Goal: Information Seeking & Learning: Learn about a topic

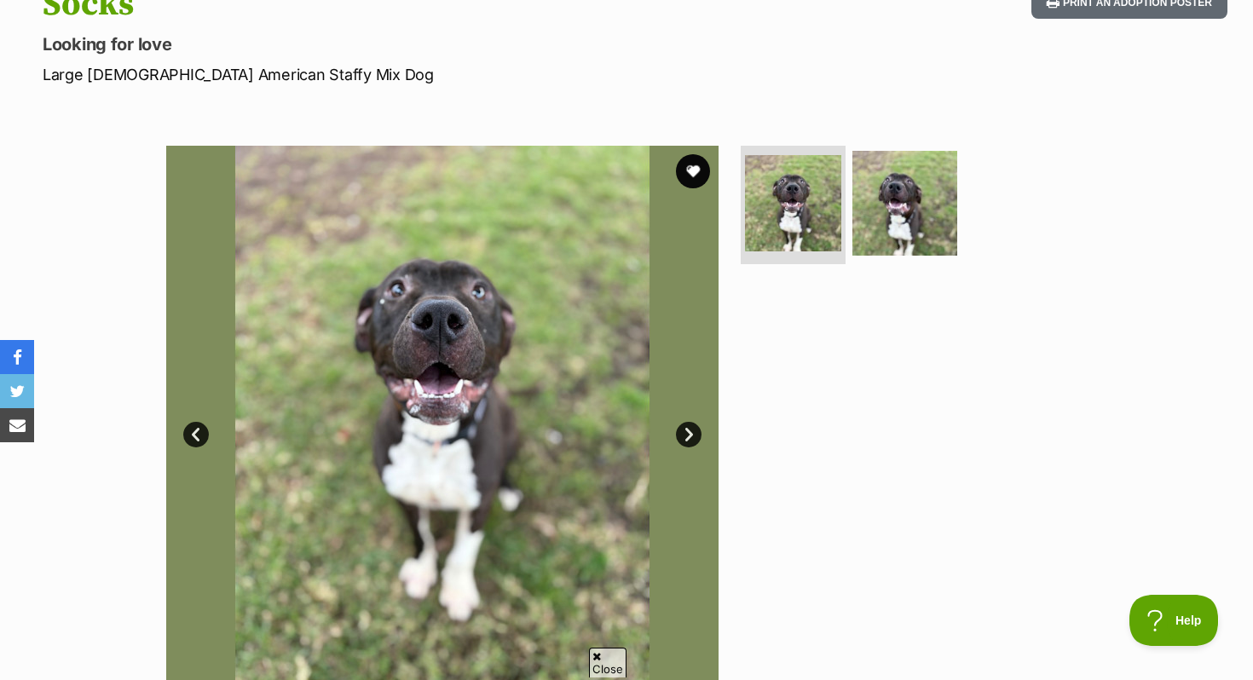
scroll to position [153, 0]
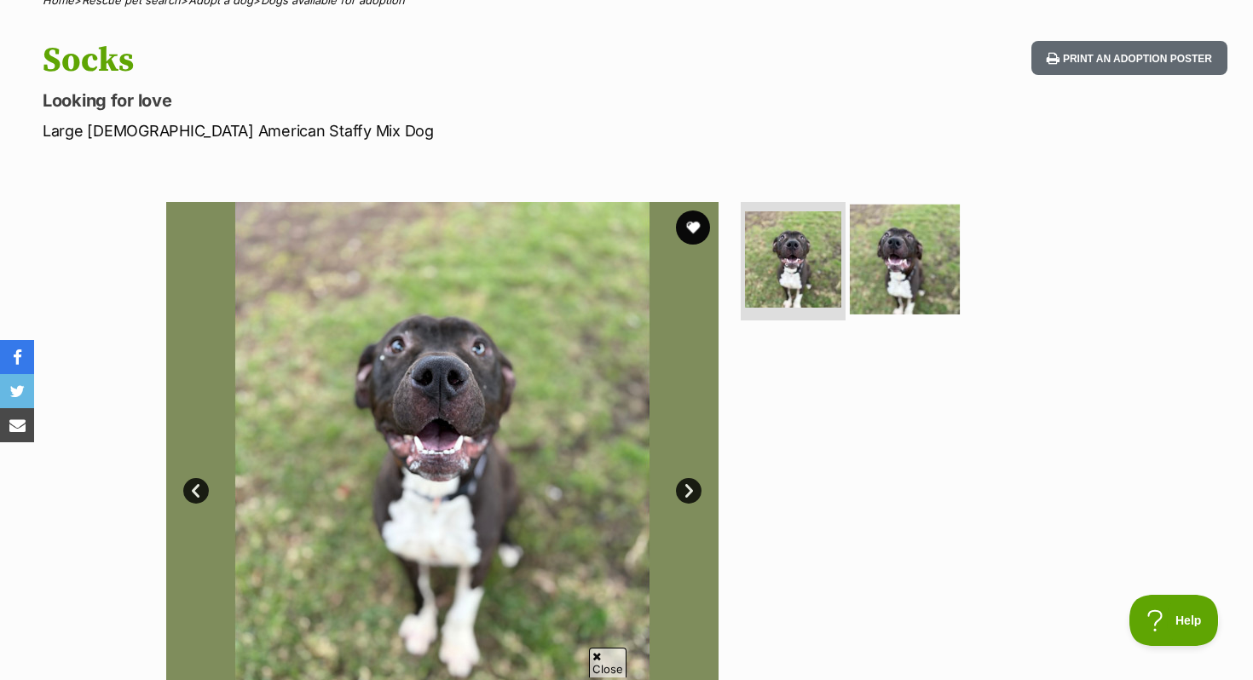
click at [905, 240] on img at bounding box center [905, 259] width 110 height 110
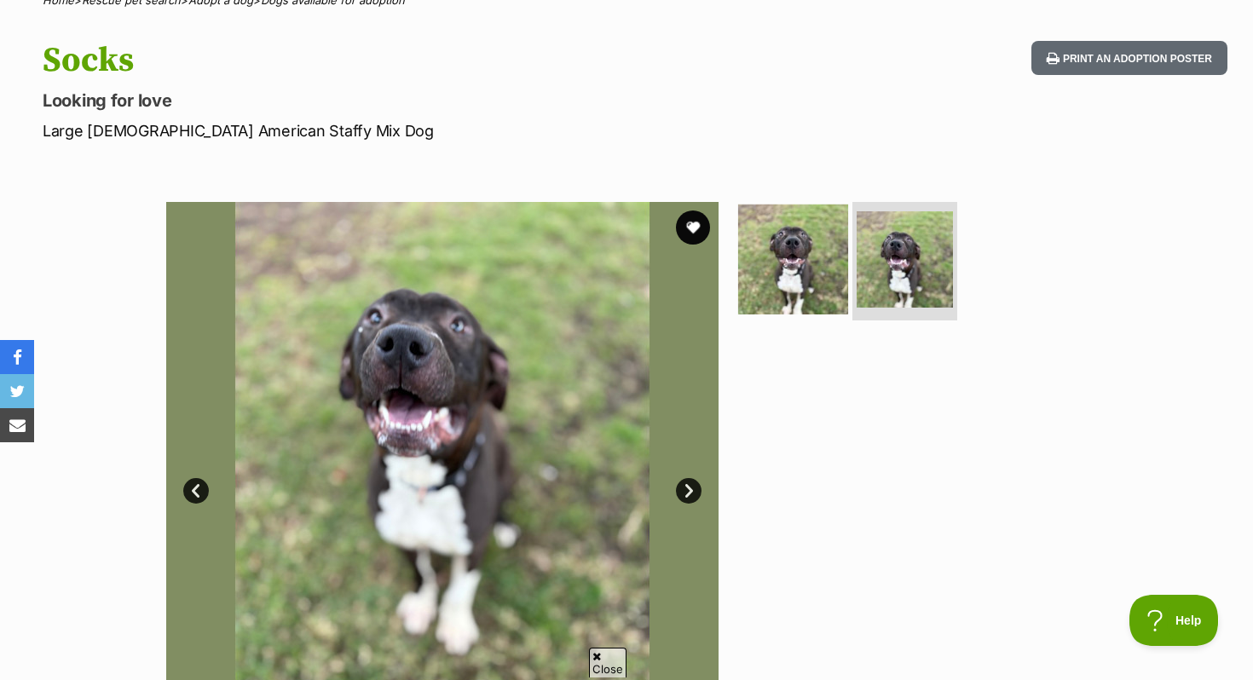
click at [831, 256] on img at bounding box center [793, 259] width 110 height 110
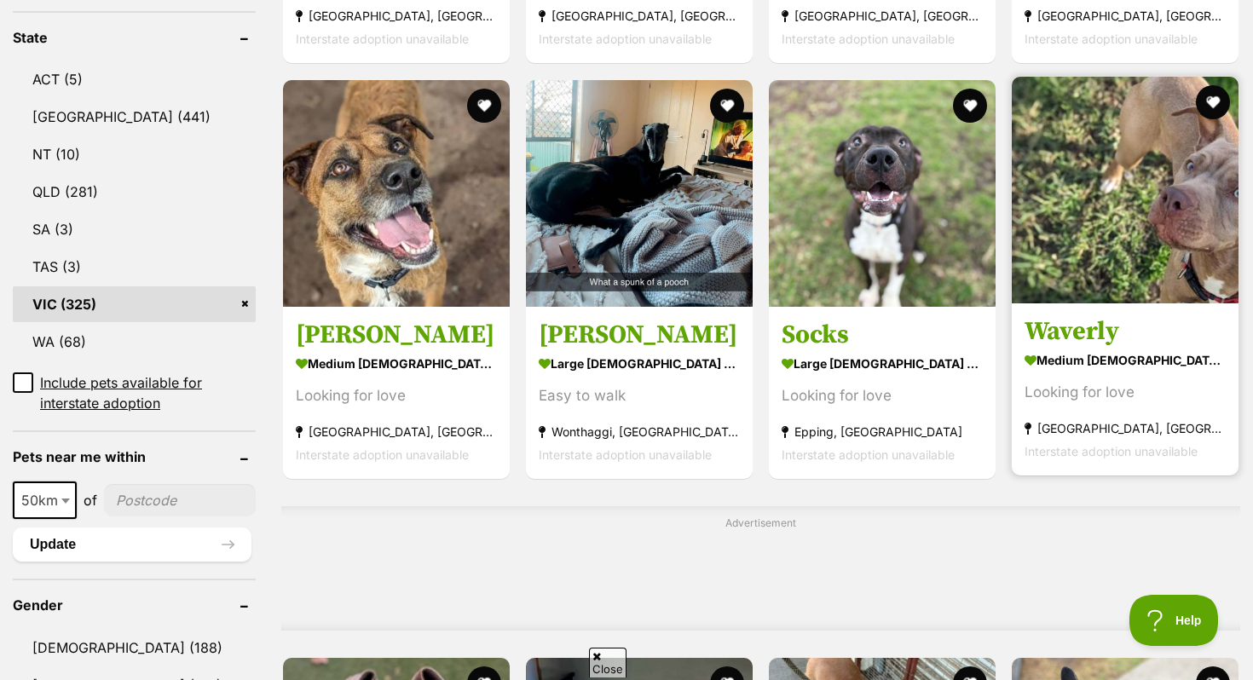
click at [1069, 257] on img at bounding box center [1125, 190] width 227 height 227
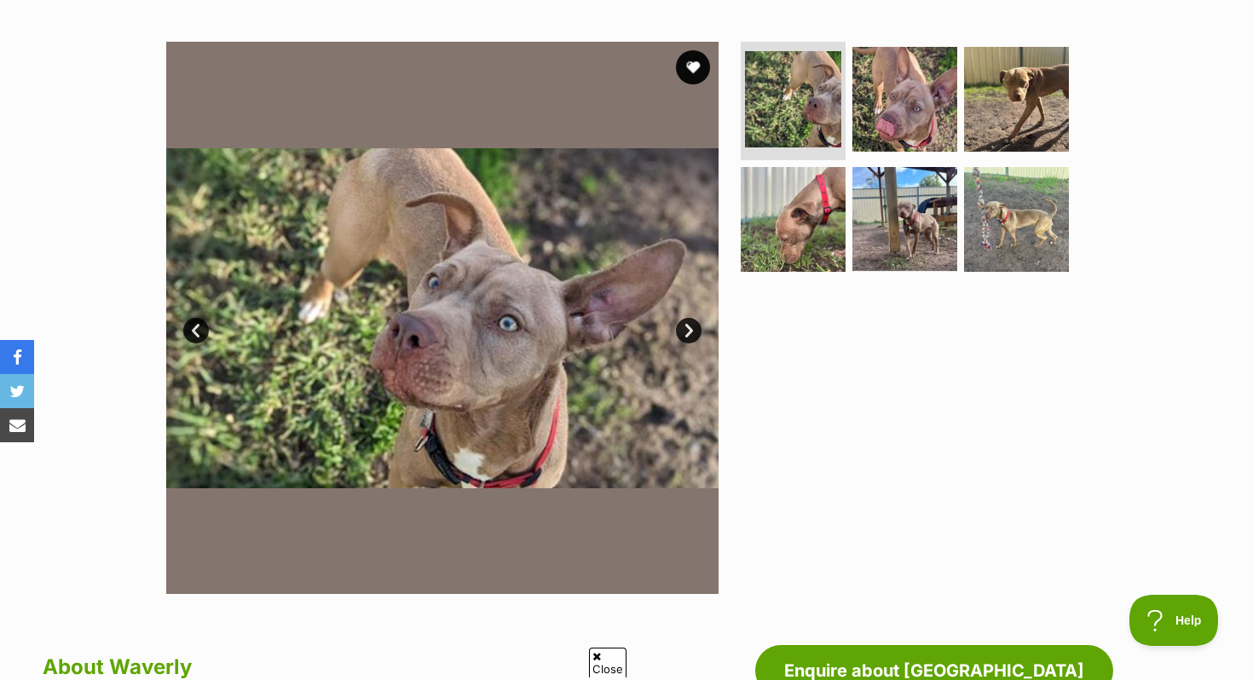
scroll to position [315, 0]
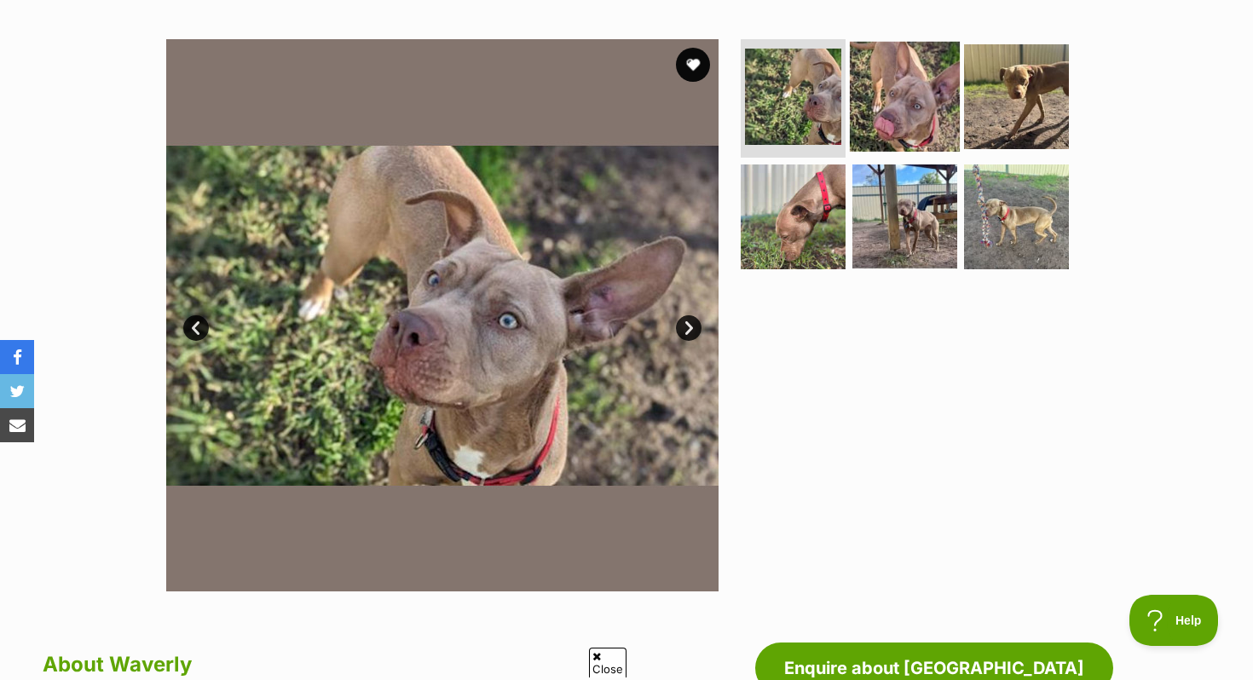
click at [934, 84] on img at bounding box center [905, 96] width 110 height 110
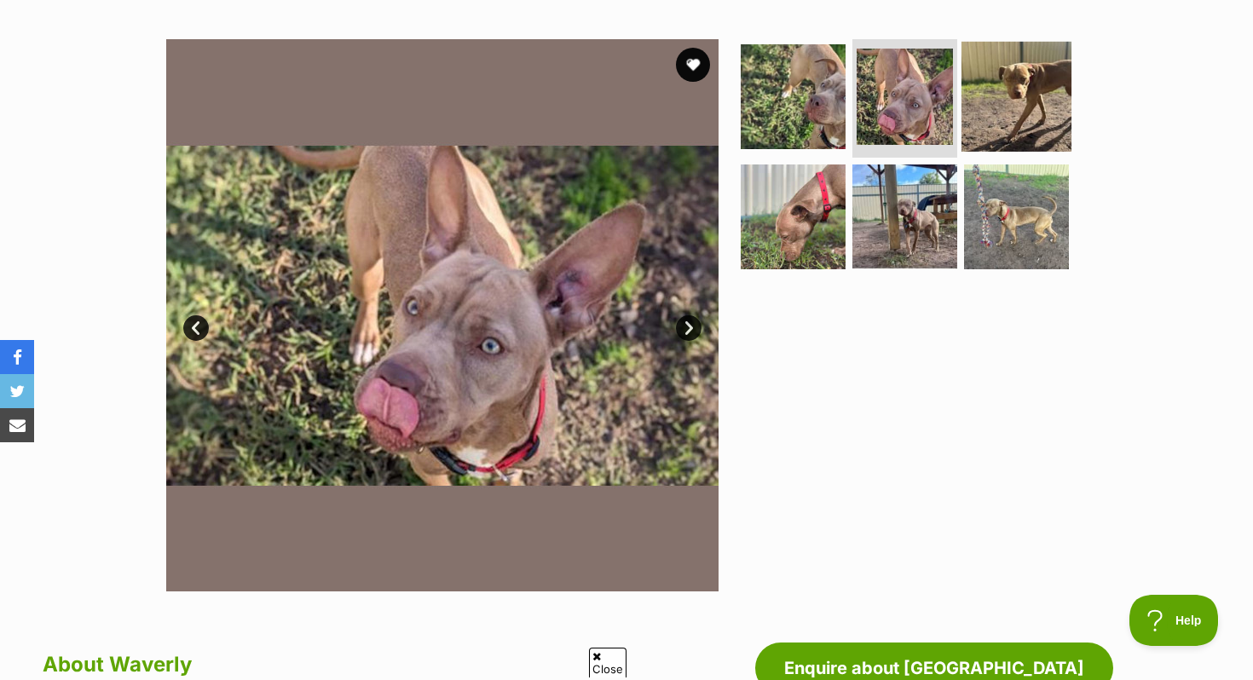
click at [1029, 88] on img at bounding box center [1016, 96] width 110 height 110
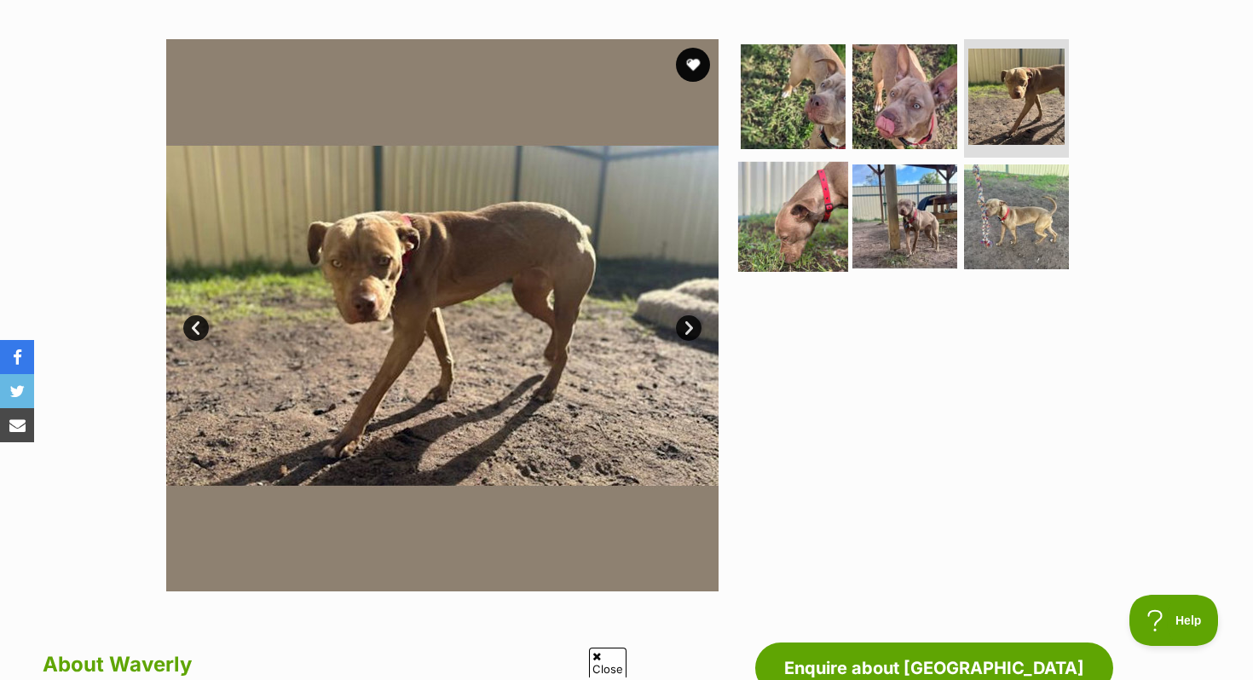
click at [801, 208] on img at bounding box center [793, 217] width 110 height 110
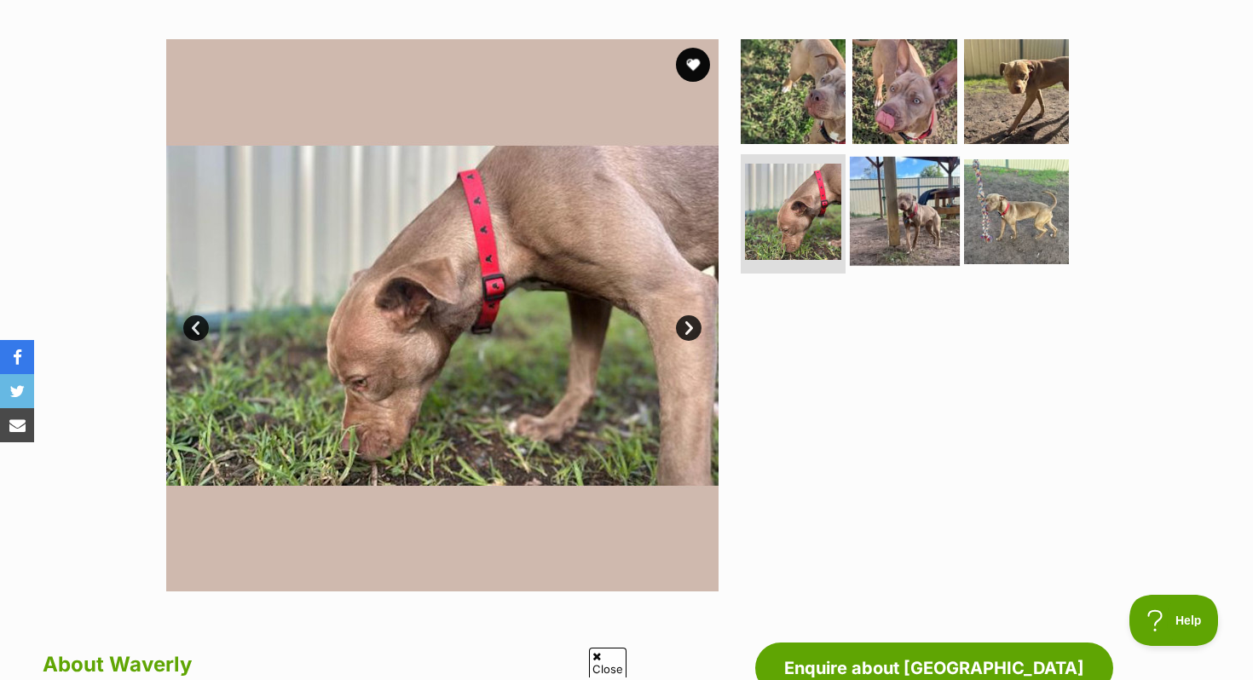
click at [879, 211] on img at bounding box center [905, 212] width 110 height 110
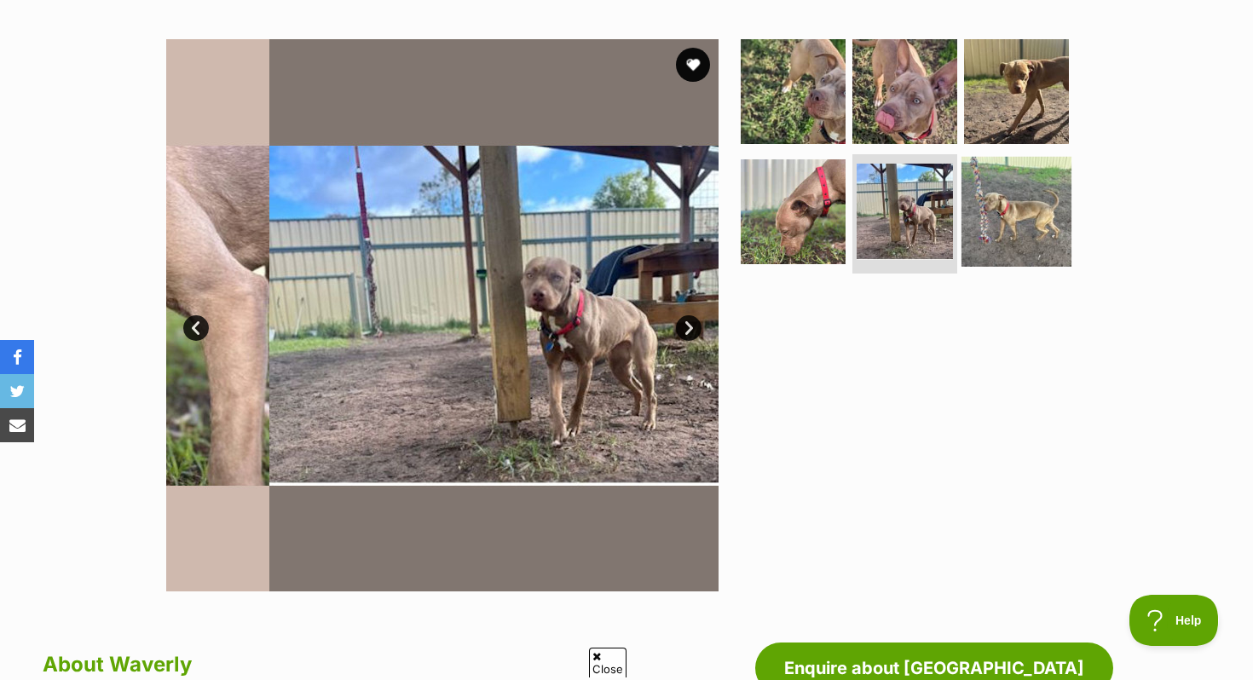
click at [1025, 211] on img at bounding box center [1016, 212] width 110 height 110
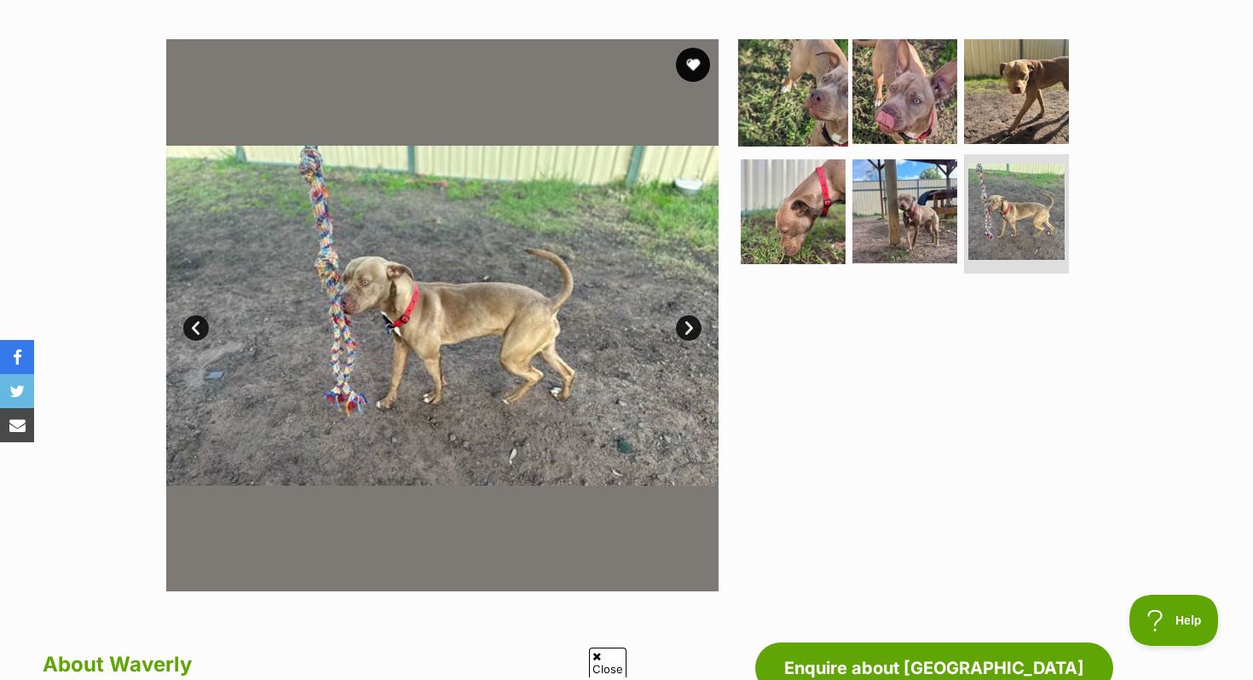
click at [767, 79] on img at bounding box center [793, 91] width 110 height 110
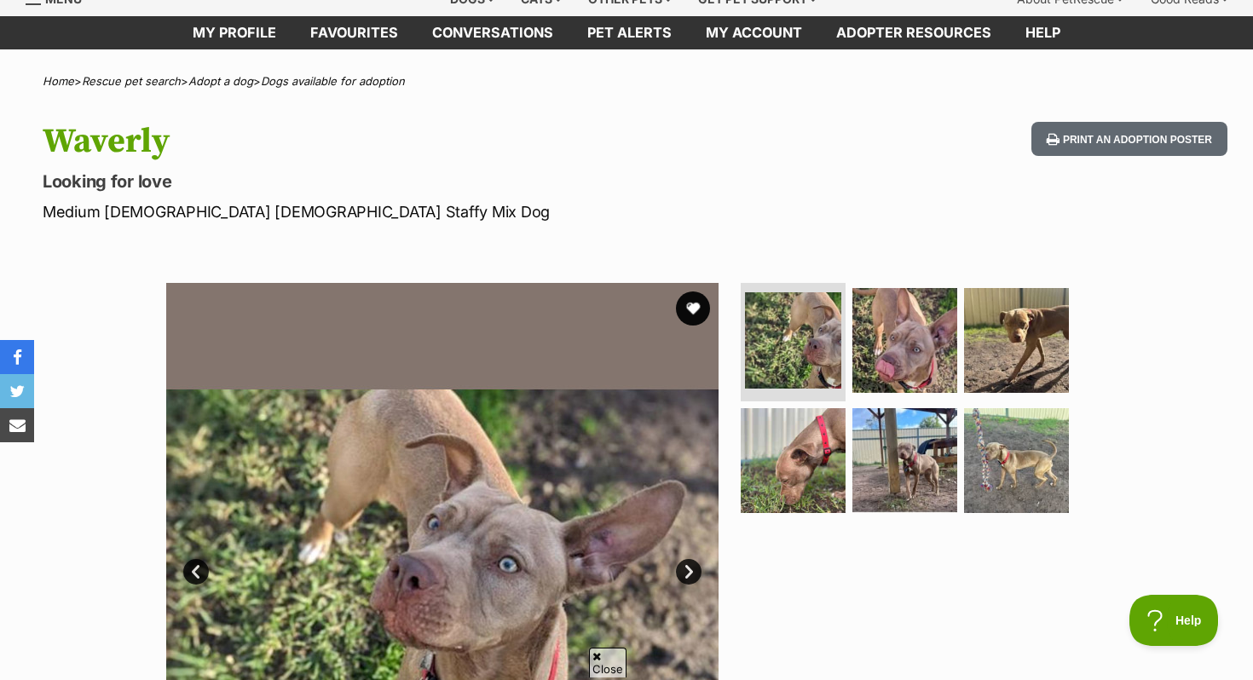
scroll to position [0, 0]
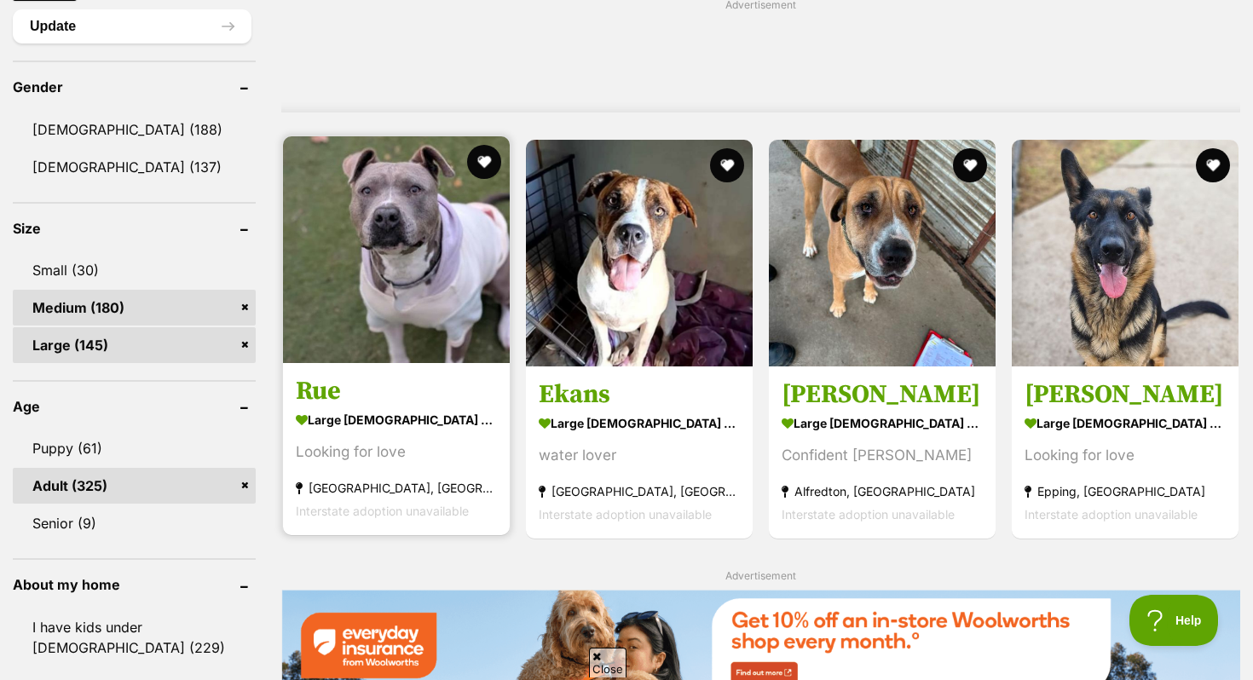
click at [367, 273] on img at bounding box center [396, 249] width 227 height 227
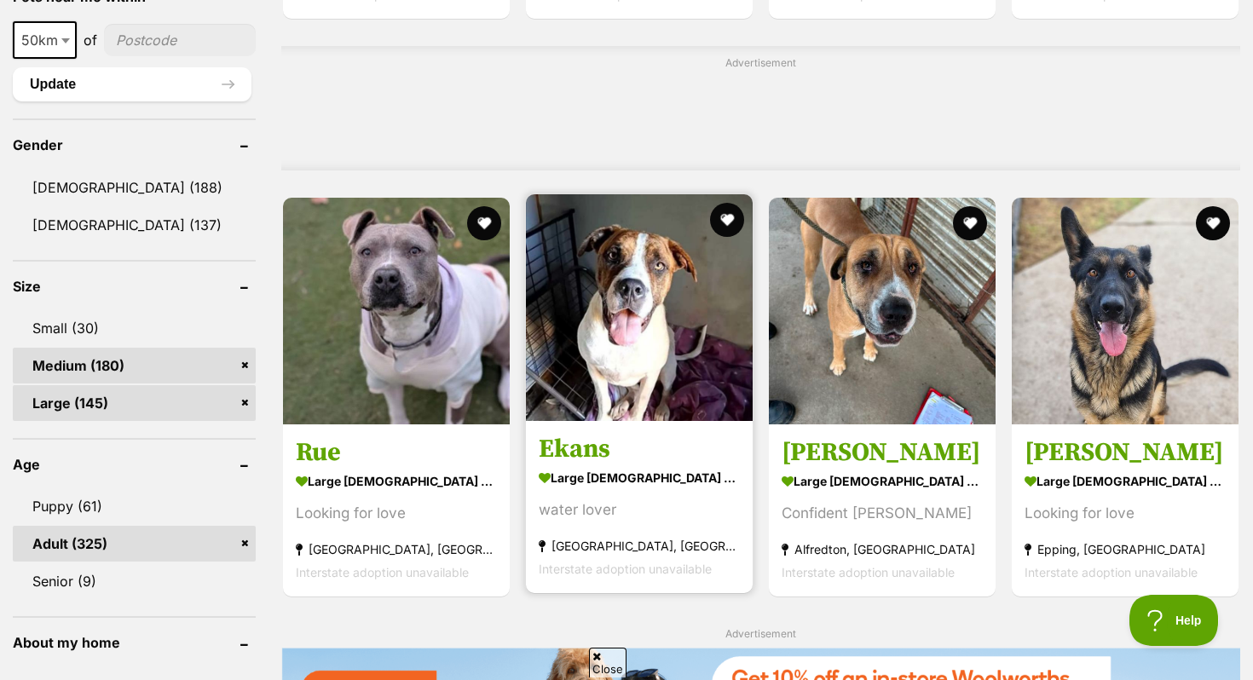
scroll to position [1411, 0]
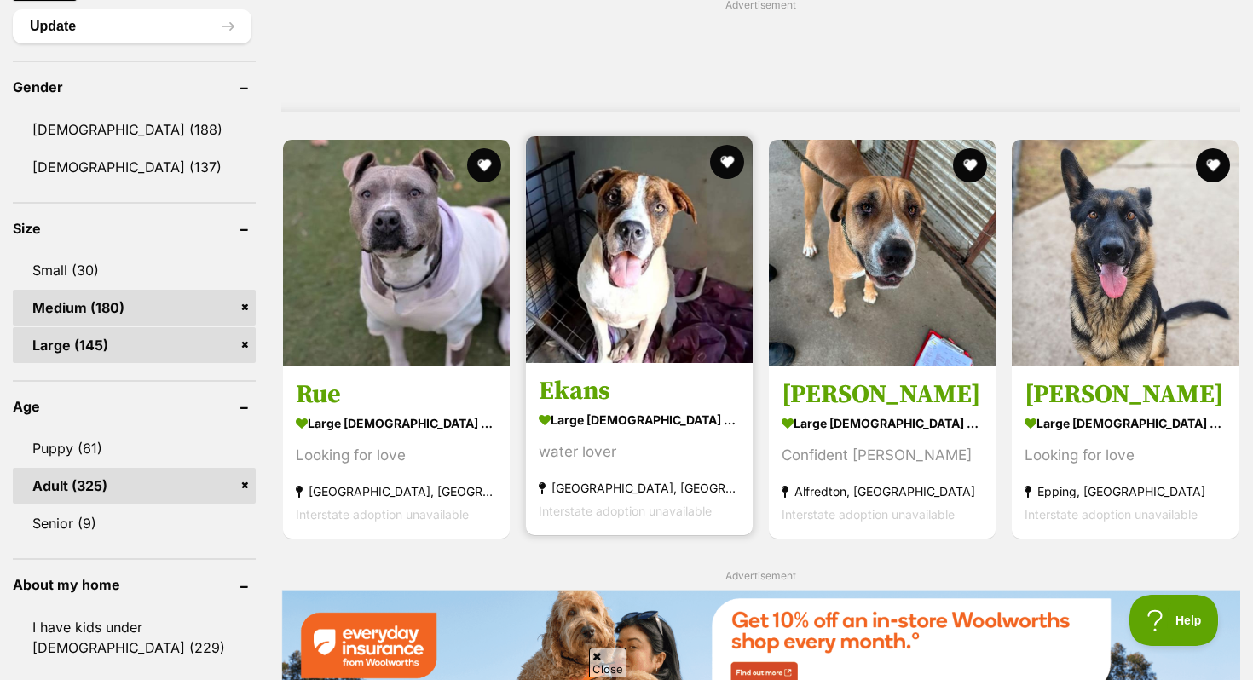
click at [642, 305] on img at bounding box center [639, 249] width 227 height 227
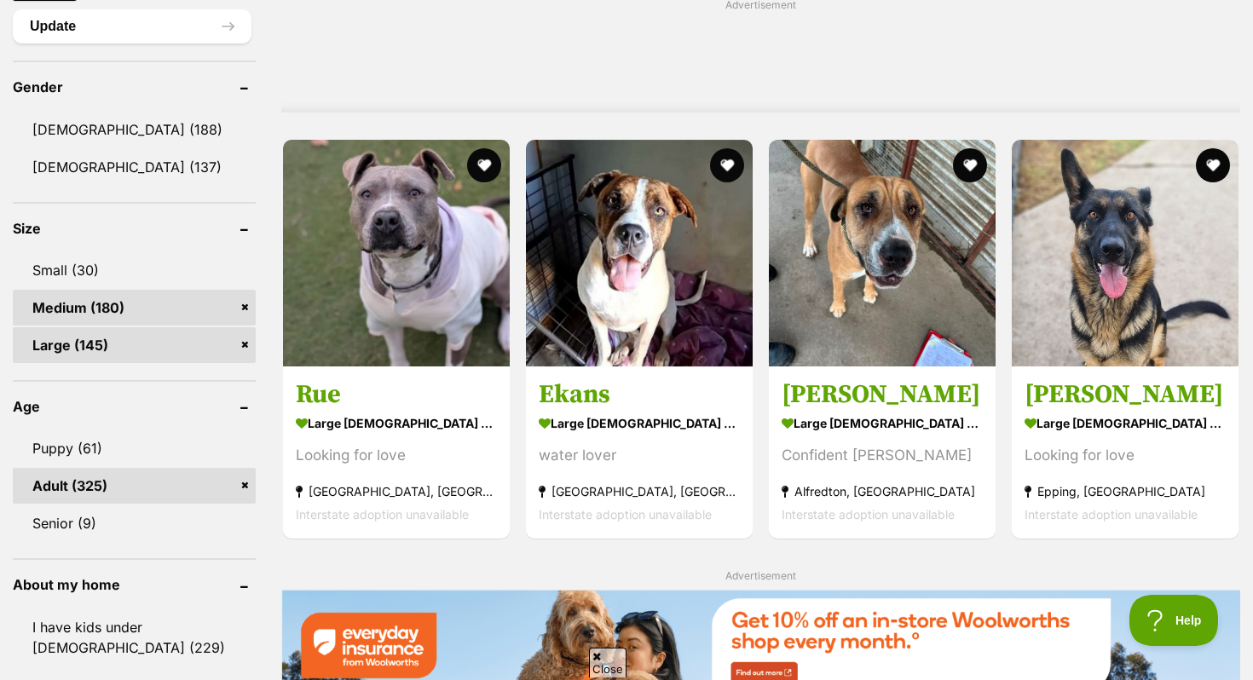
scroll to position [0, 0]
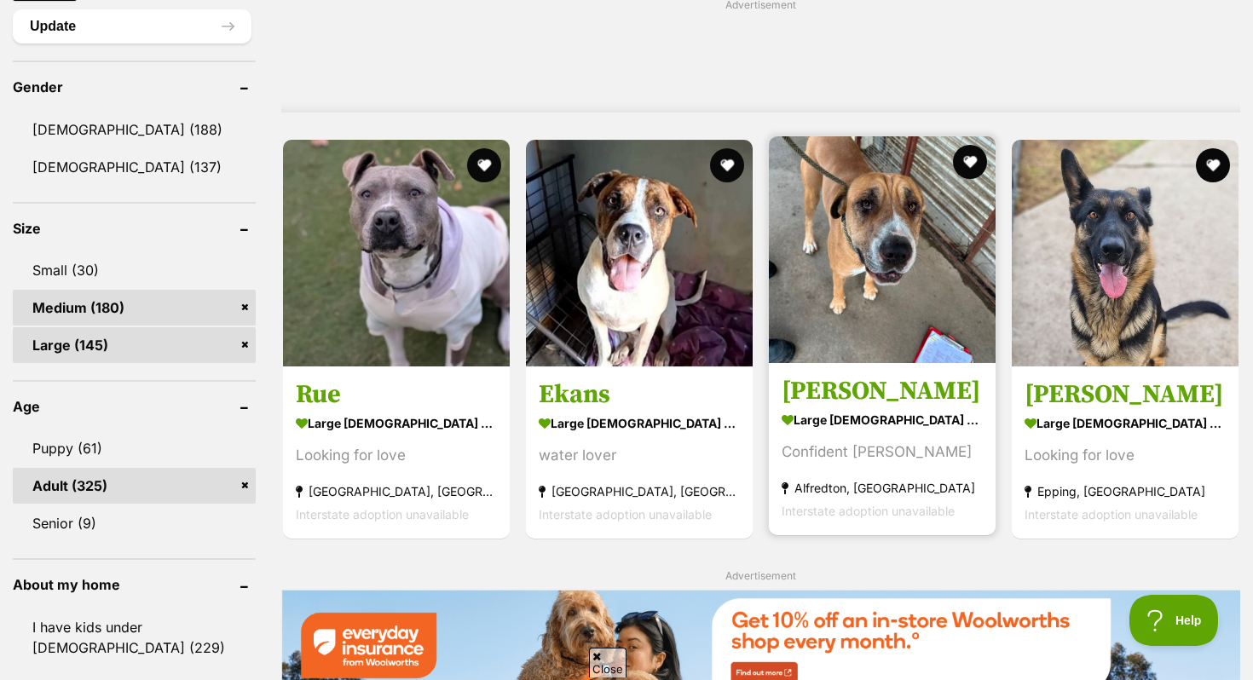
click at [821, 317] on img at bounding box center [882, 249] width 227 height 227
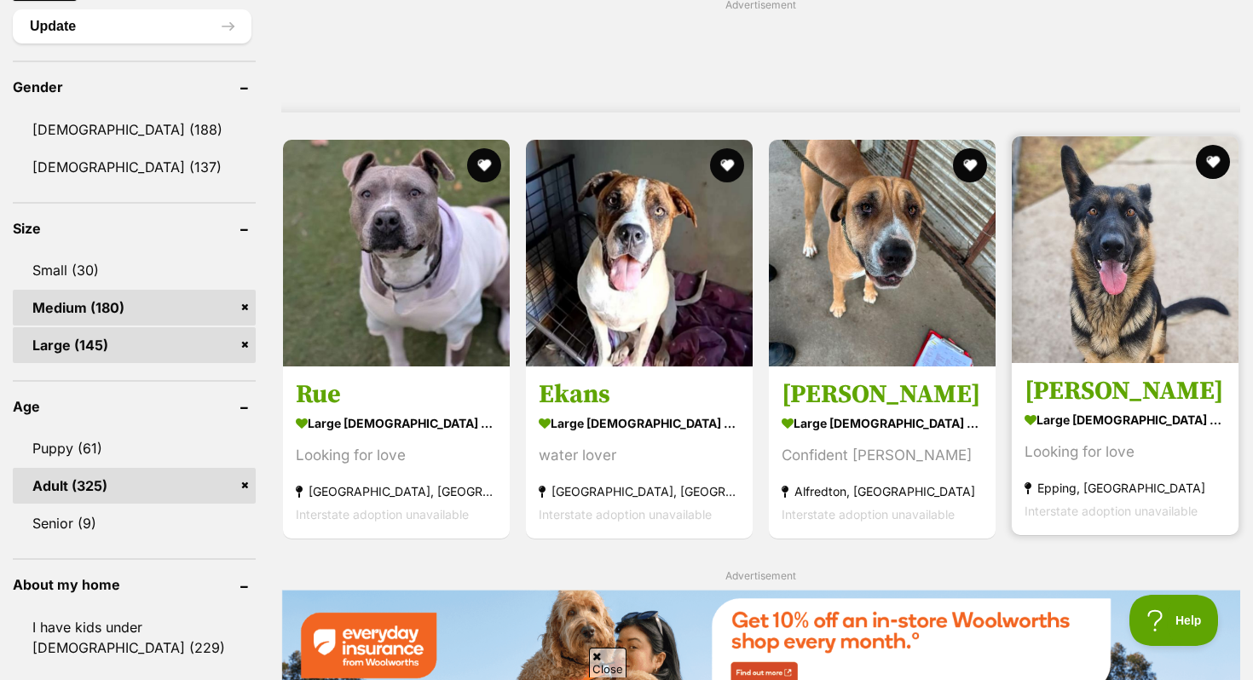
click at [1074, 343] on img at bounding box center [1125, 249] width 227 height 227
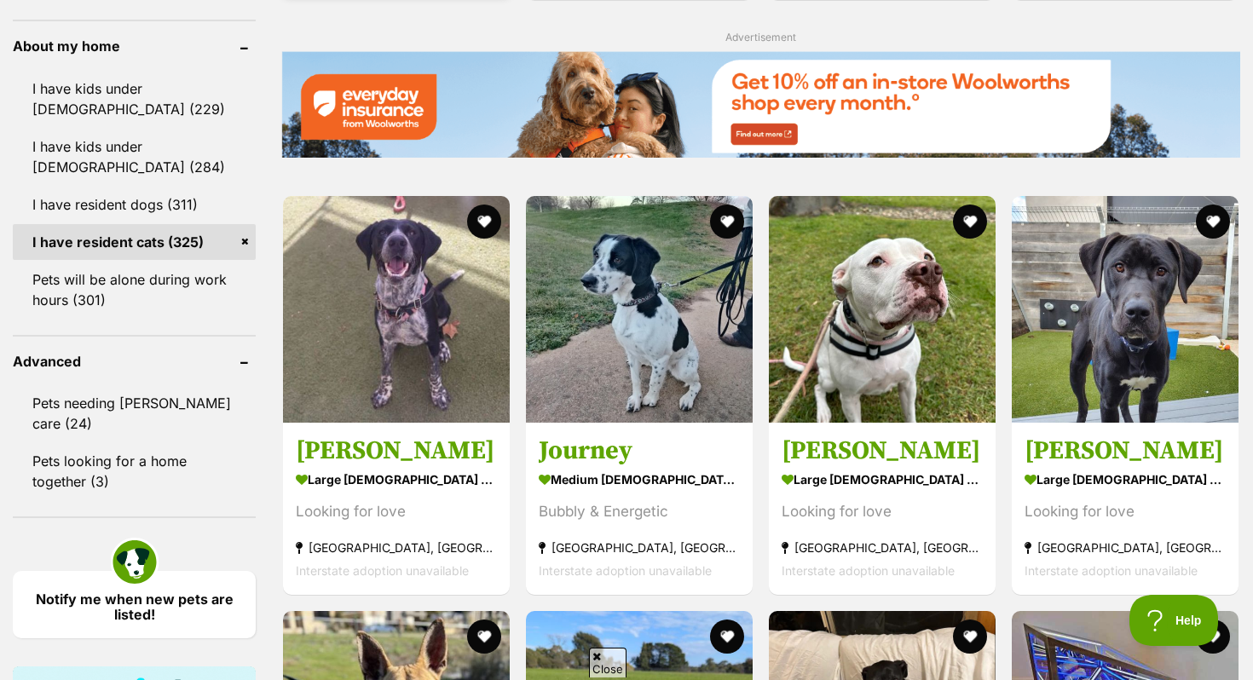
scroll to position [2011, 0]
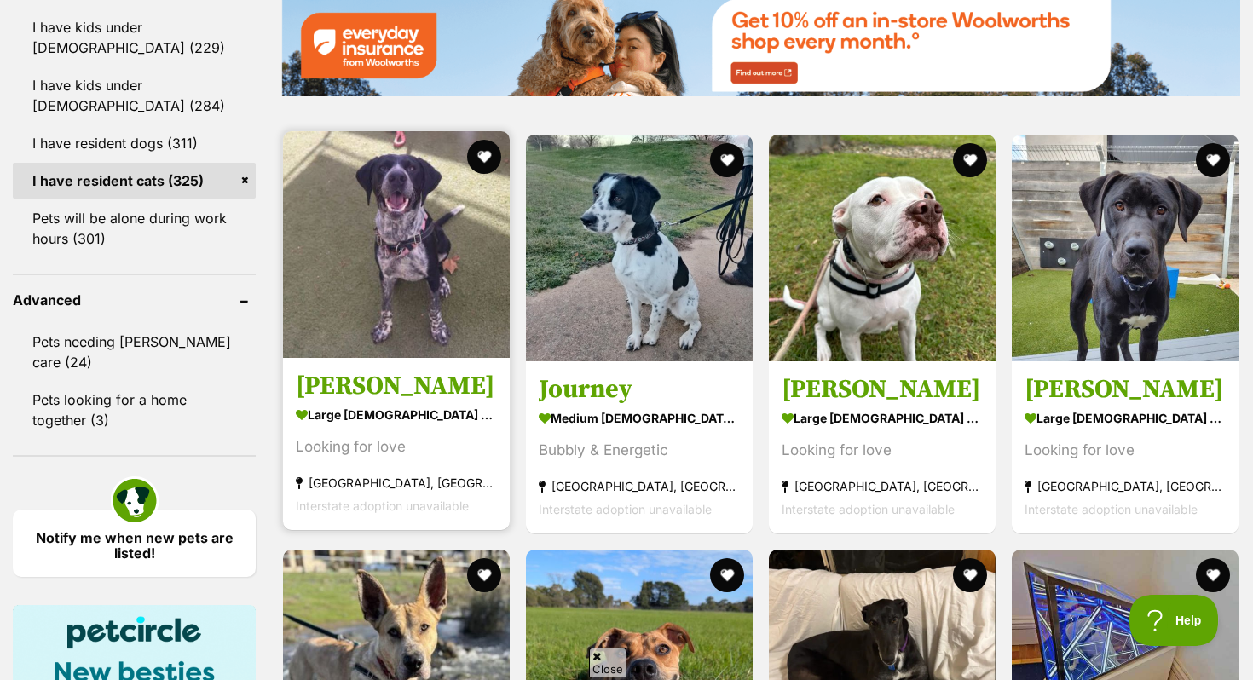
click at [417, 395] on h3 "Gus" at bounding box center [396, 386] width 201 height 32
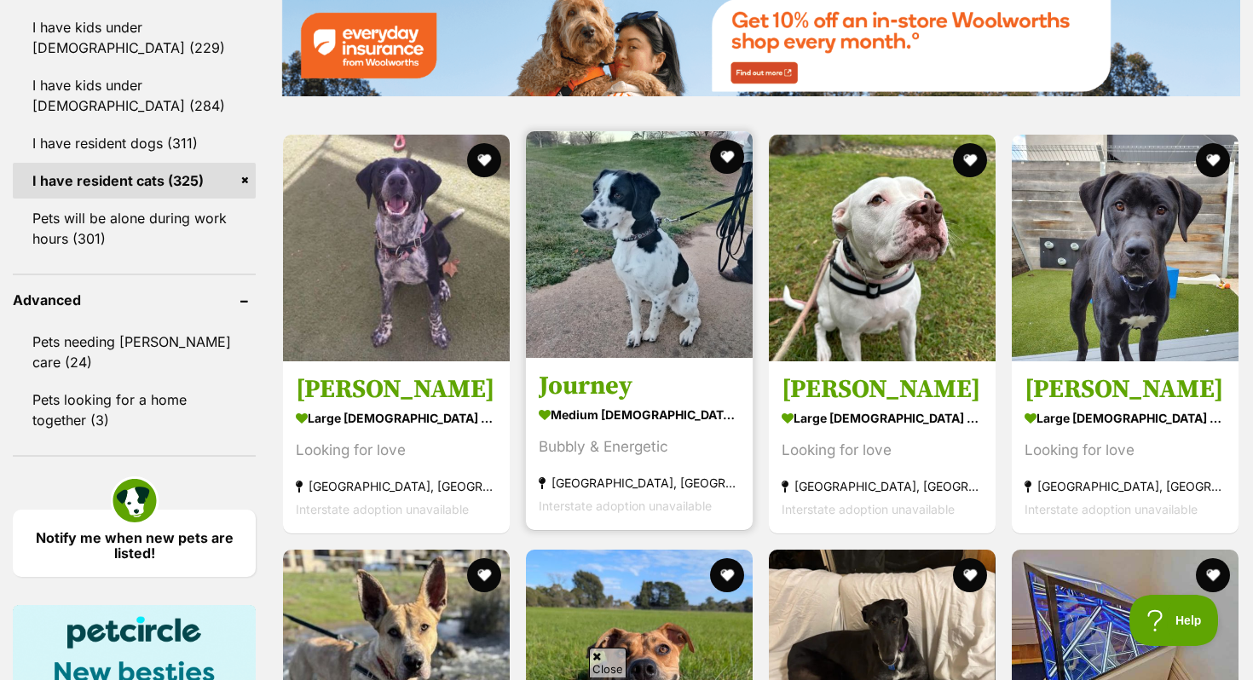
click at [596, 311] on img at bounding box center [639, 244] width 227 height 227
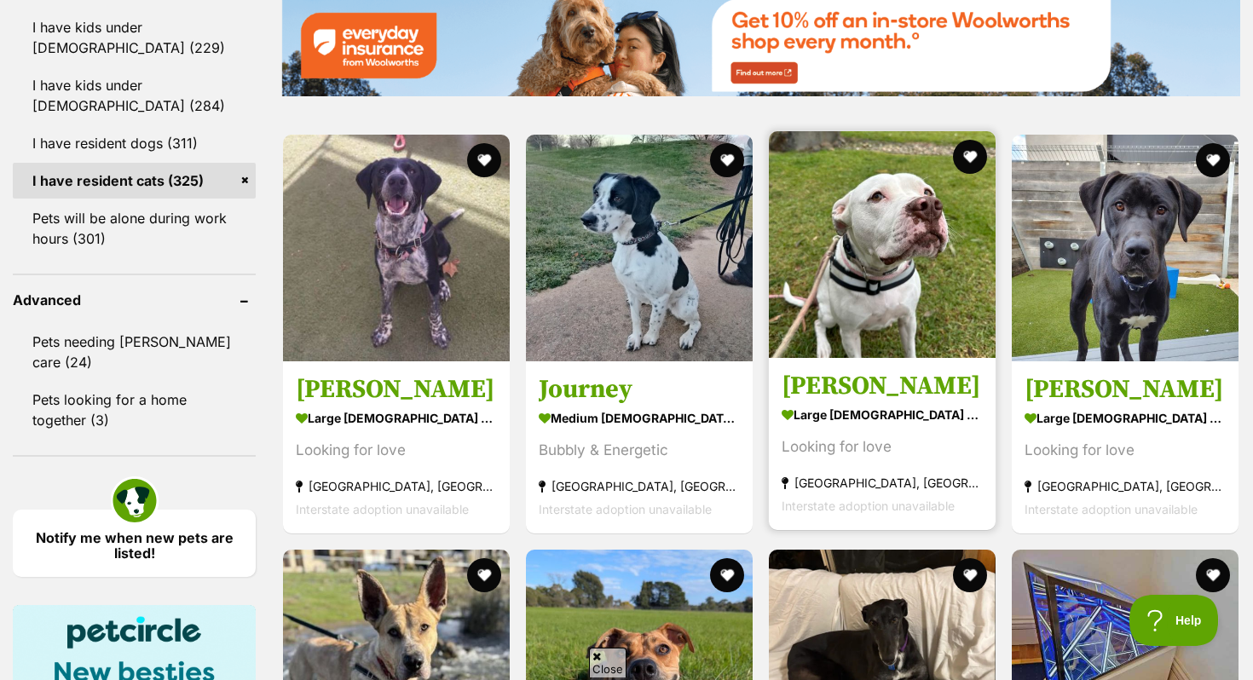
click at [870, 391] on h3 "Leon" at bounding box center [882, 386] width 201 height 32
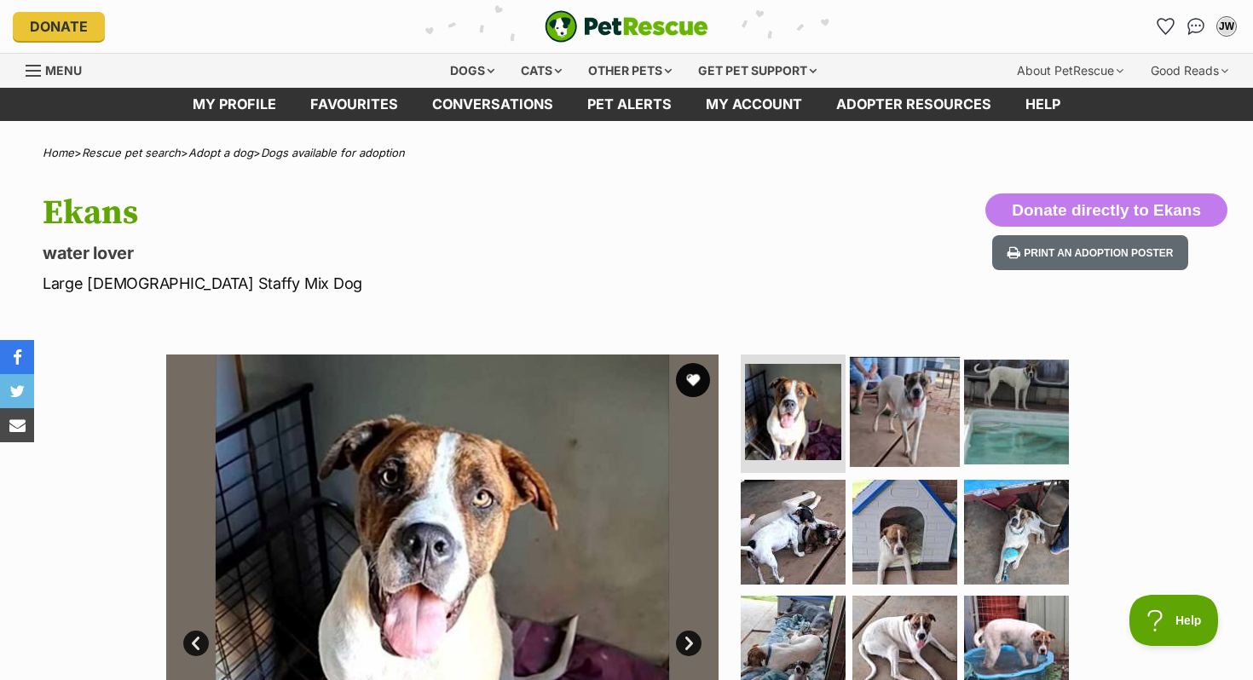
click at [925, 410] on img at bounding box center [905, 411] width 110 height 110
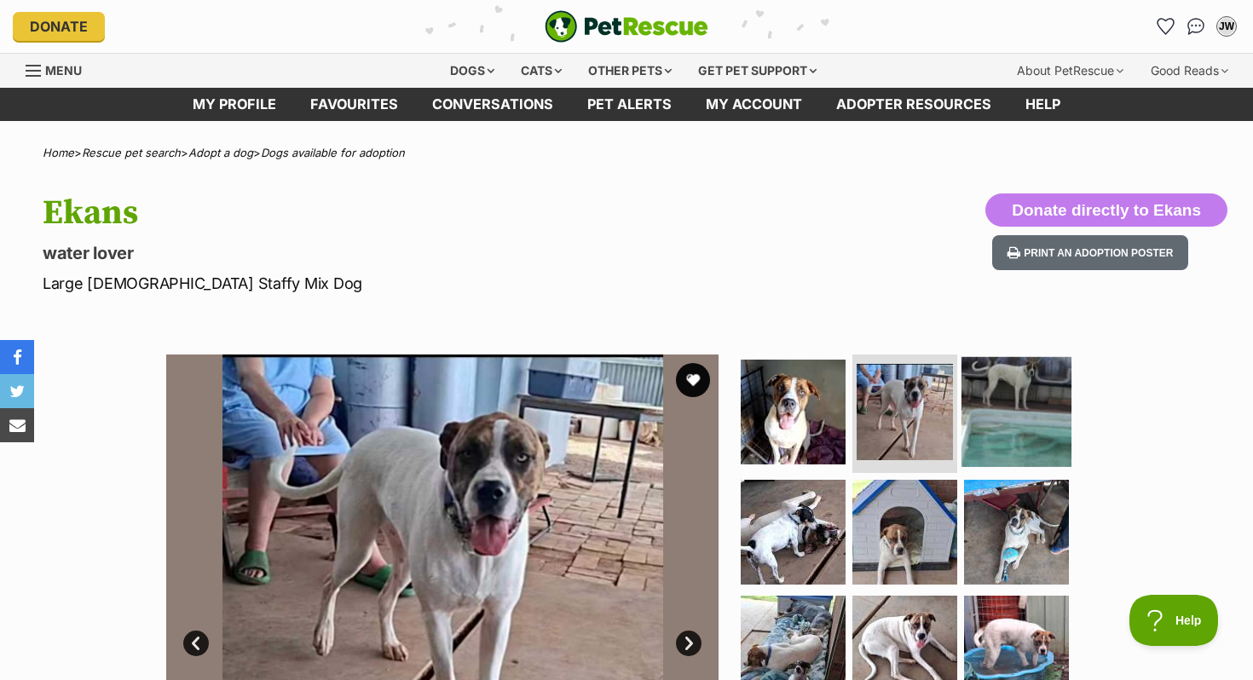
click at [1012, 401] on img at bounding box center [1016, 411] width 110 height 110
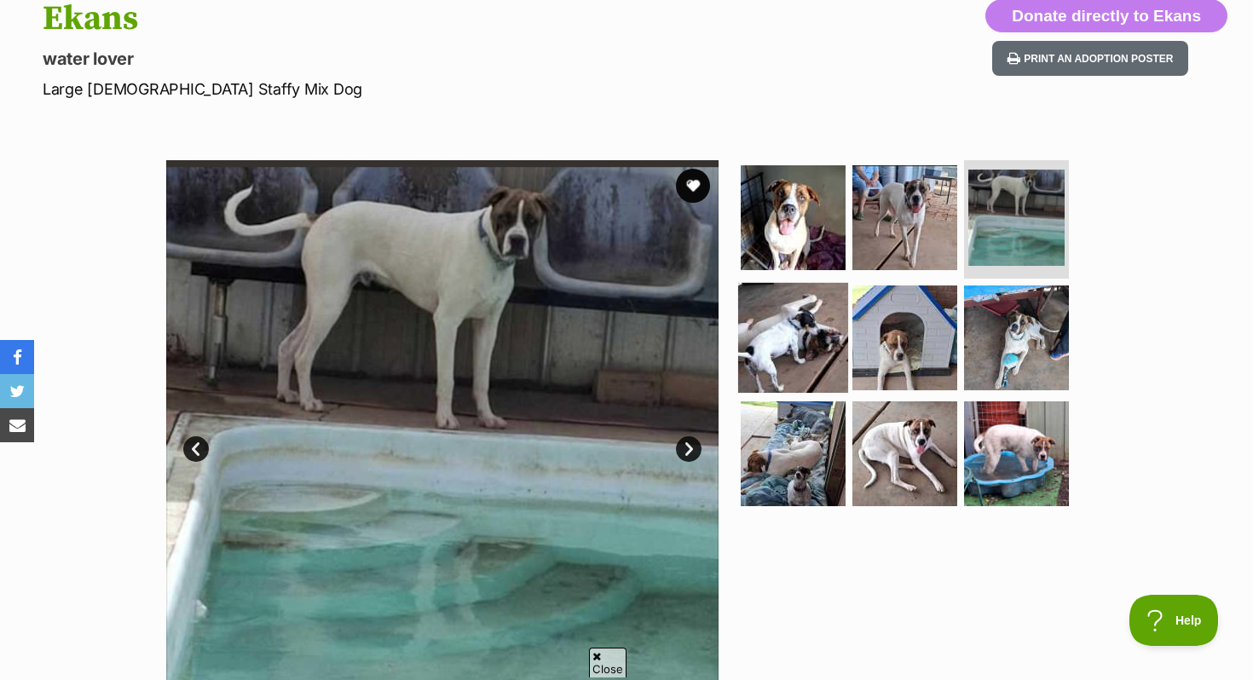
scroll to position [205, 0]
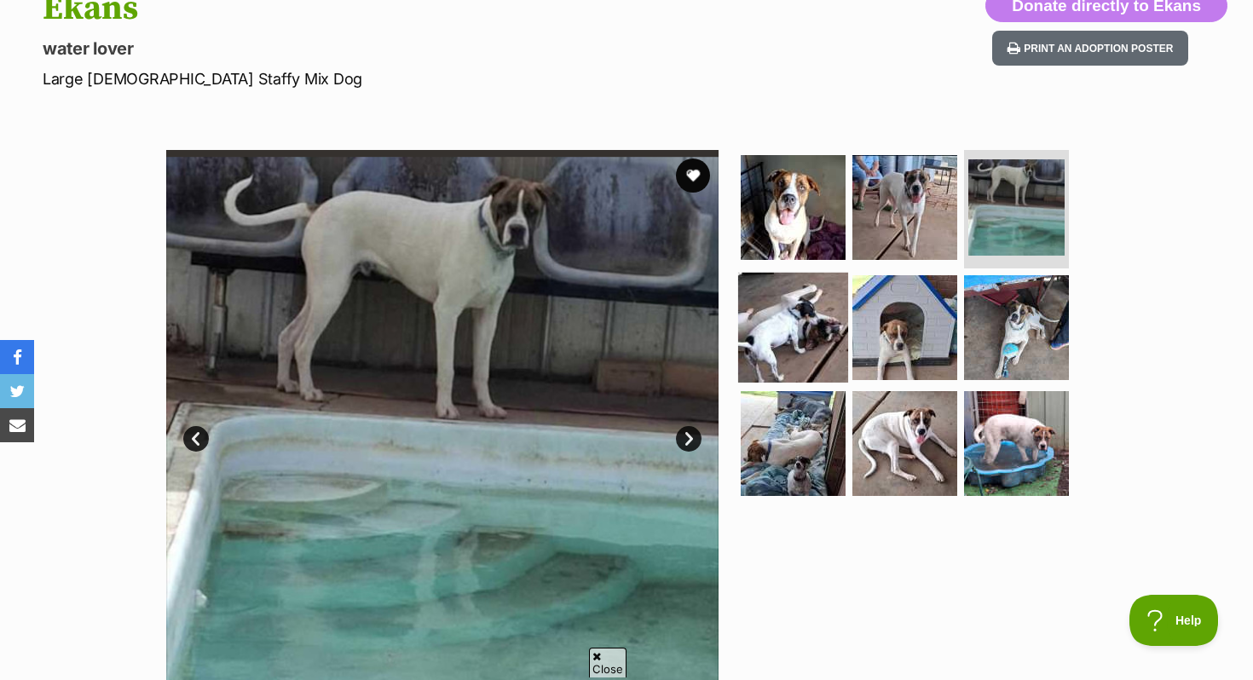
click at [777, 328] on img at bounding box center [793, 328] width 110 height 110
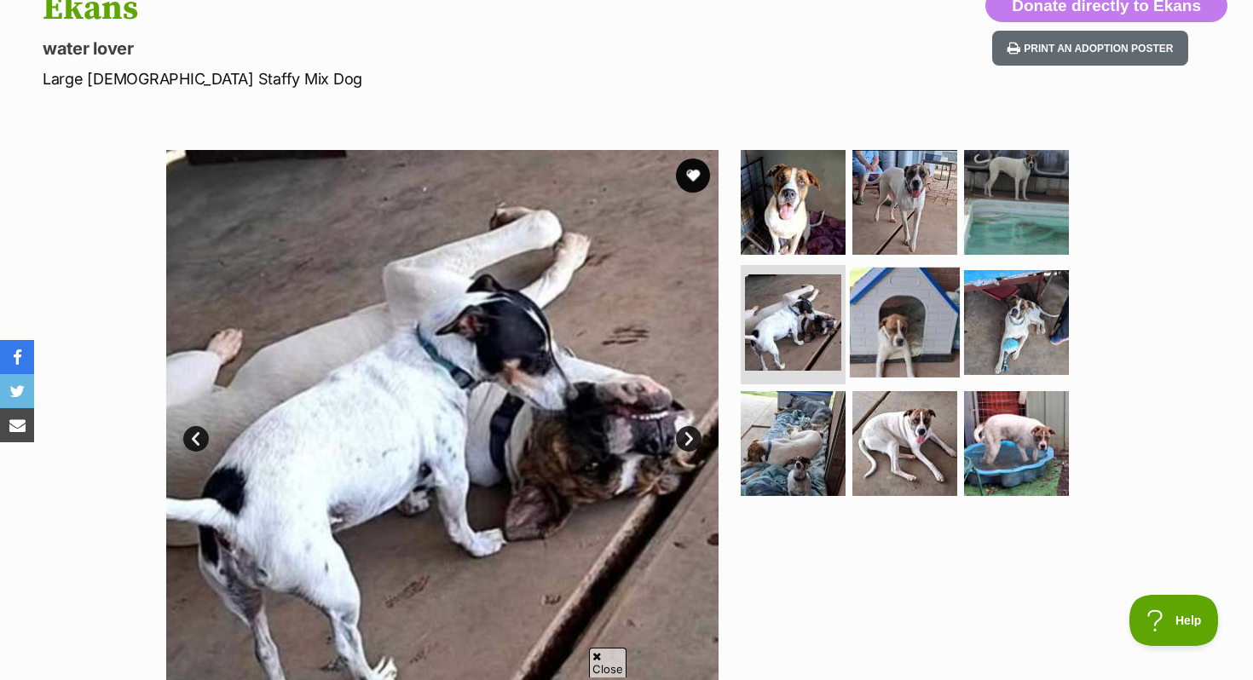
click at [952, 310] on img at bounding box center [905, 323] width 110 height 110
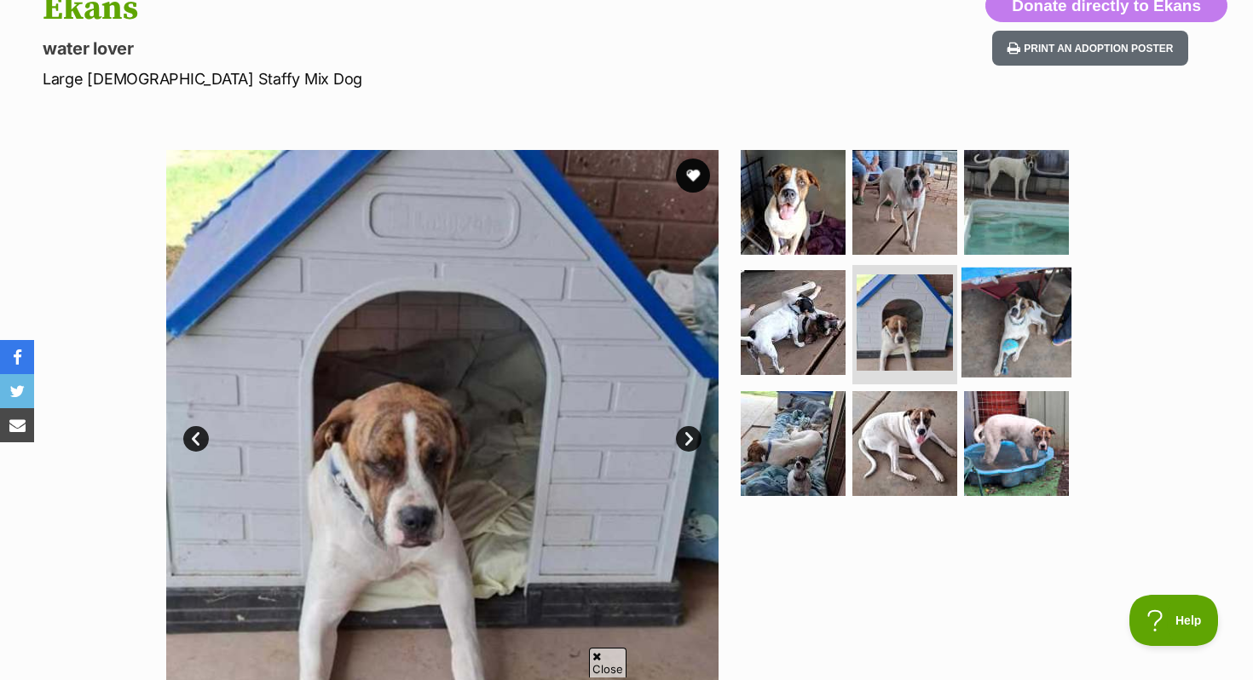
click at [1018, 306] on img at bounding box center [1016, 323] width 110 height 110
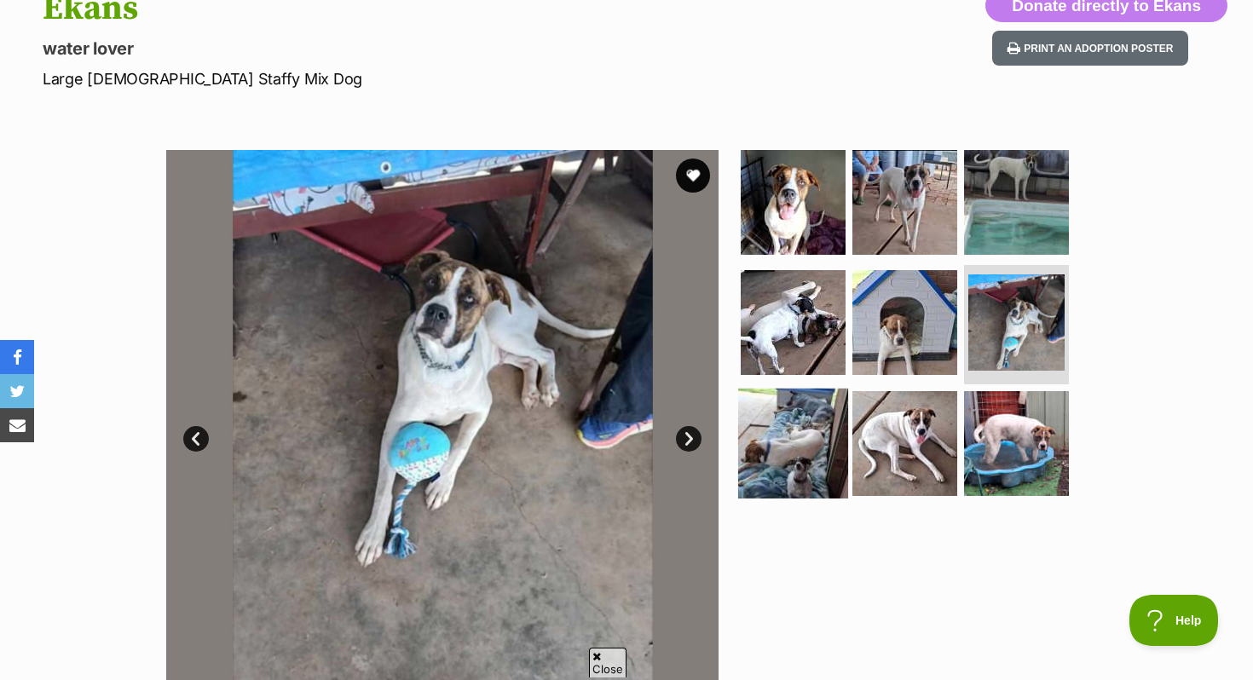
click at [782, 443] on img at bounding box center [793, 444] width 110 height 110
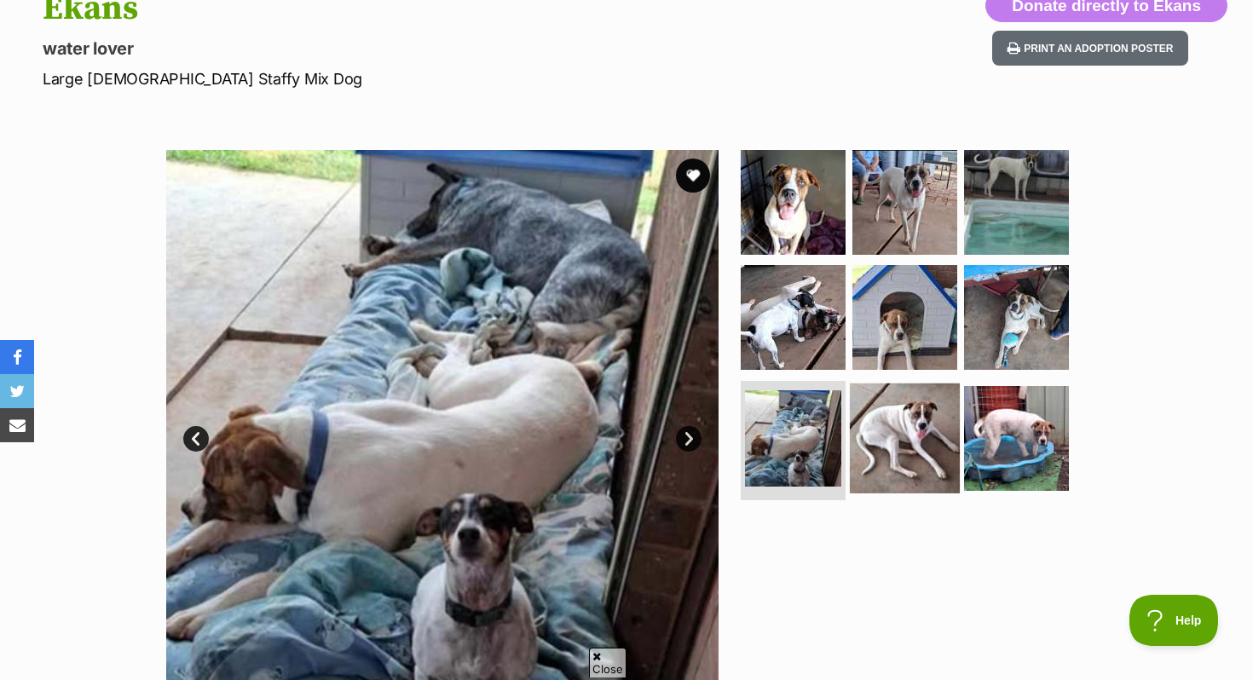
click at [862, 434] on img at bounding box center [905, 439] width 110 height 110
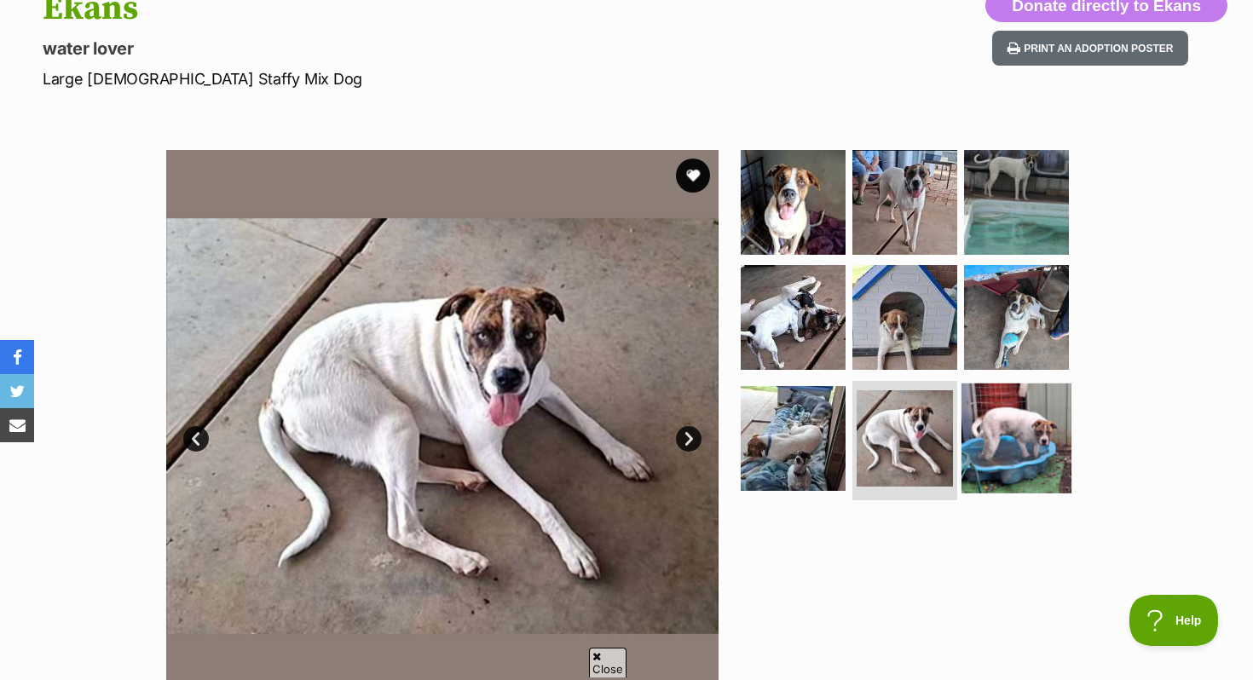
click at [978, 419] on img at bounding box center [1016, 439] width 110 height 110
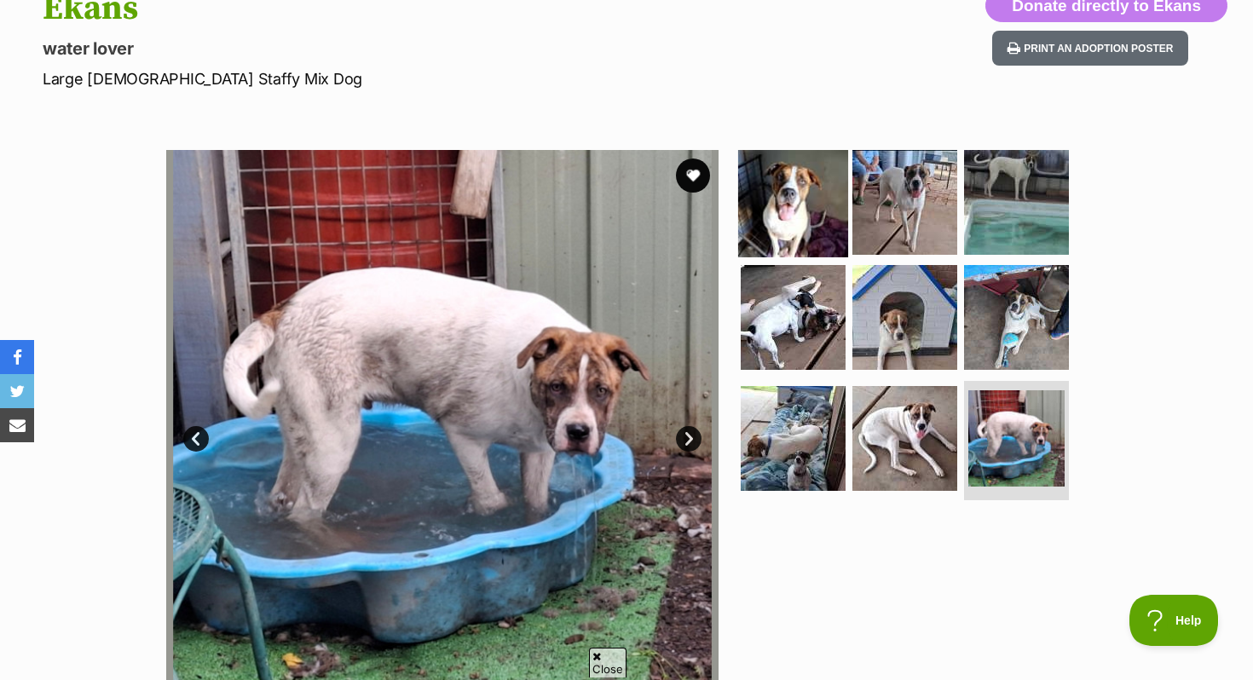
click at [744, 211] on img at bounding box center [793, 202] width 110 height 110
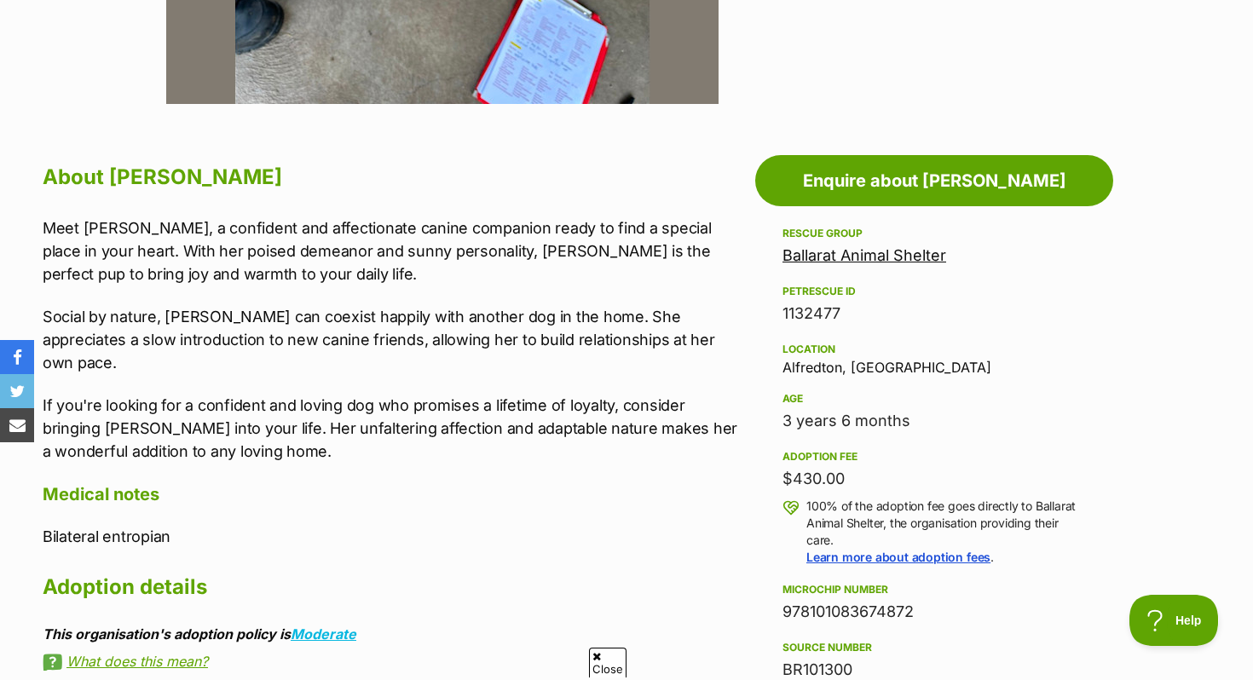
scroll to position [815, 0]
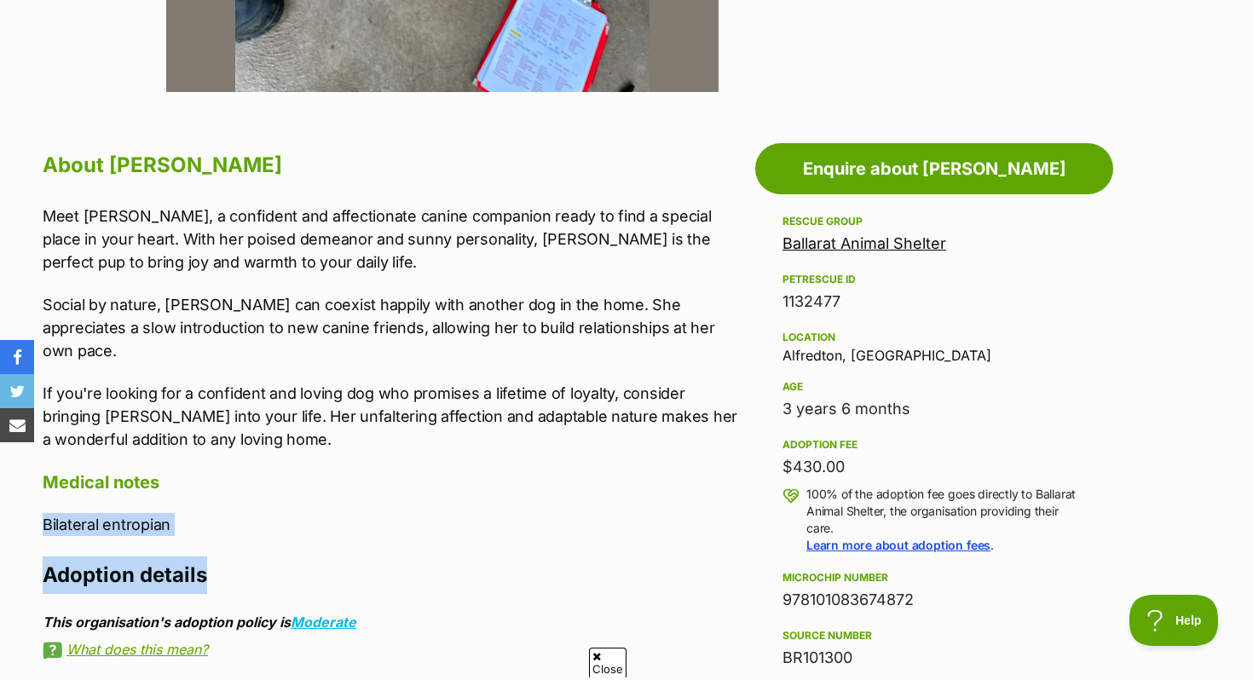
drag, startPoint x: 39, startPoint y: 494, endPoint x: 244, endPoint y: 544, distance: 210.4
copy div "Bilateral entropian Adoption details"
click at [244, 557] on h2 "Adoption details" at bounding box center [395, 575] width 704 height 37
drag, startPoint x: 40, startPoint y: 494, endPoint x: 258, endPoint y: 499, distance: 218.2
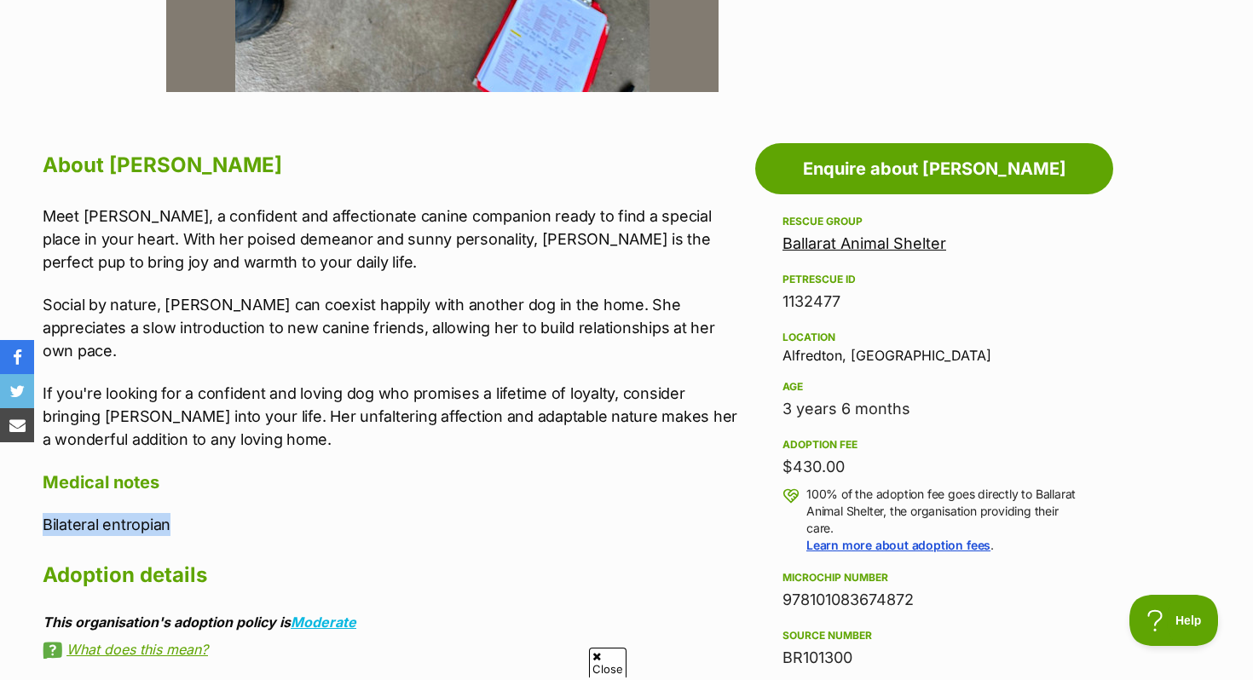
copy p "Bilateral entropian"
click at [258, 513] on p "Bilateral entropian" at bounding box center [395, 524] width 704 height 23
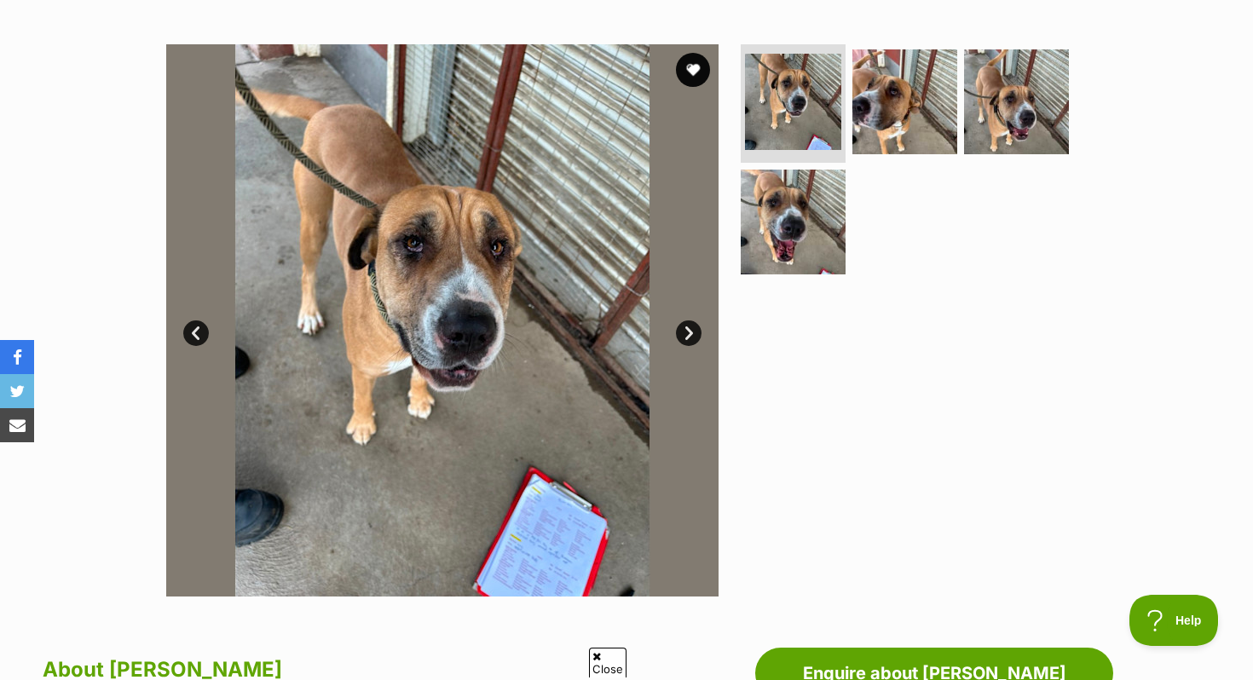
scroll to position [311, 0]
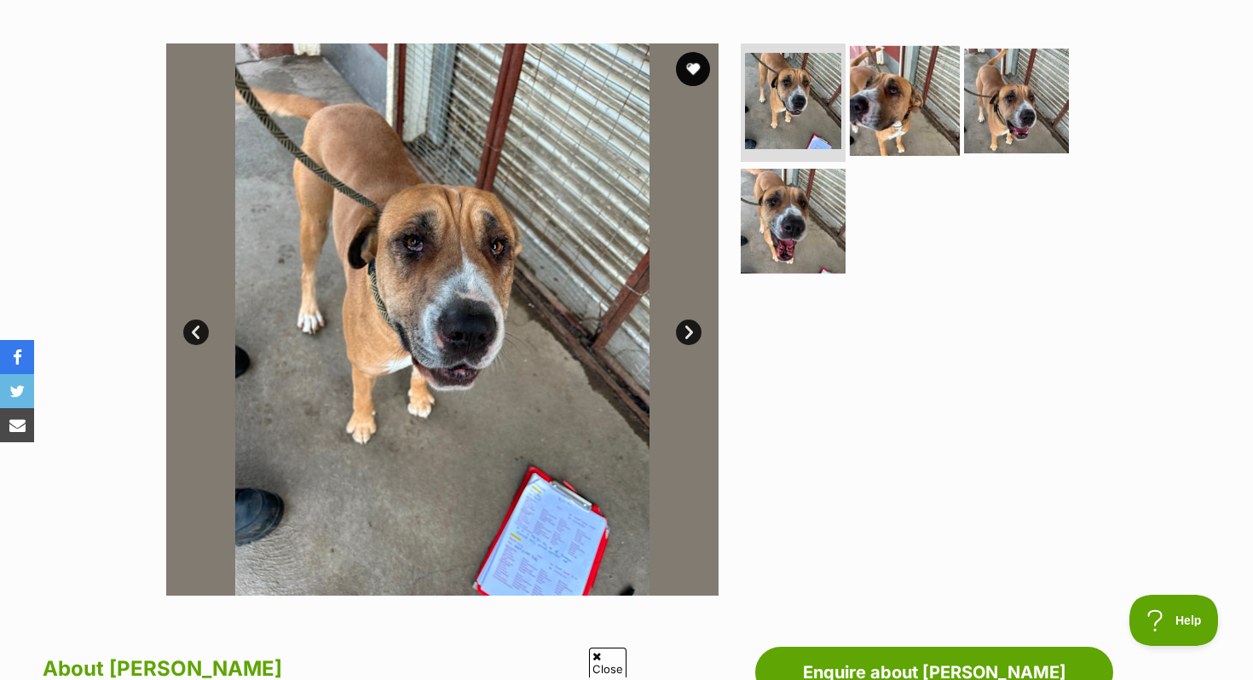
click at [886, 113] on img at bounding box center [905, 100] width 110 height 110
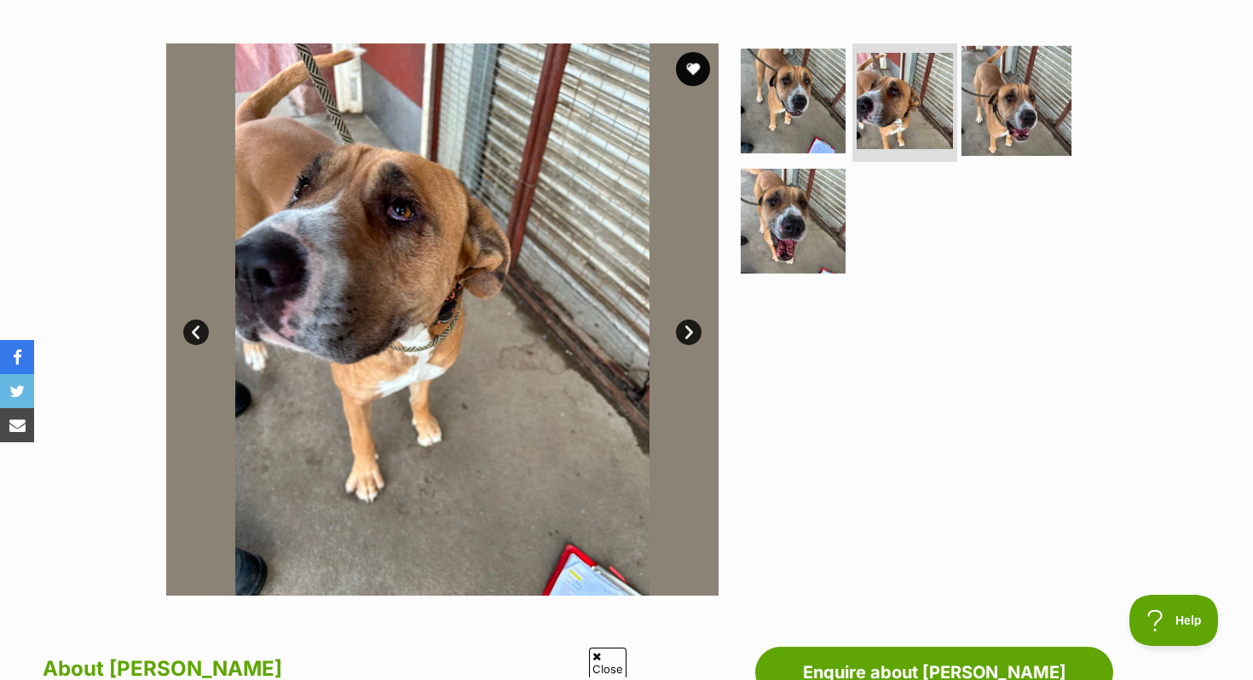
click at [977, 111] on img at bounding box center [1016, 100] width 110 height 110
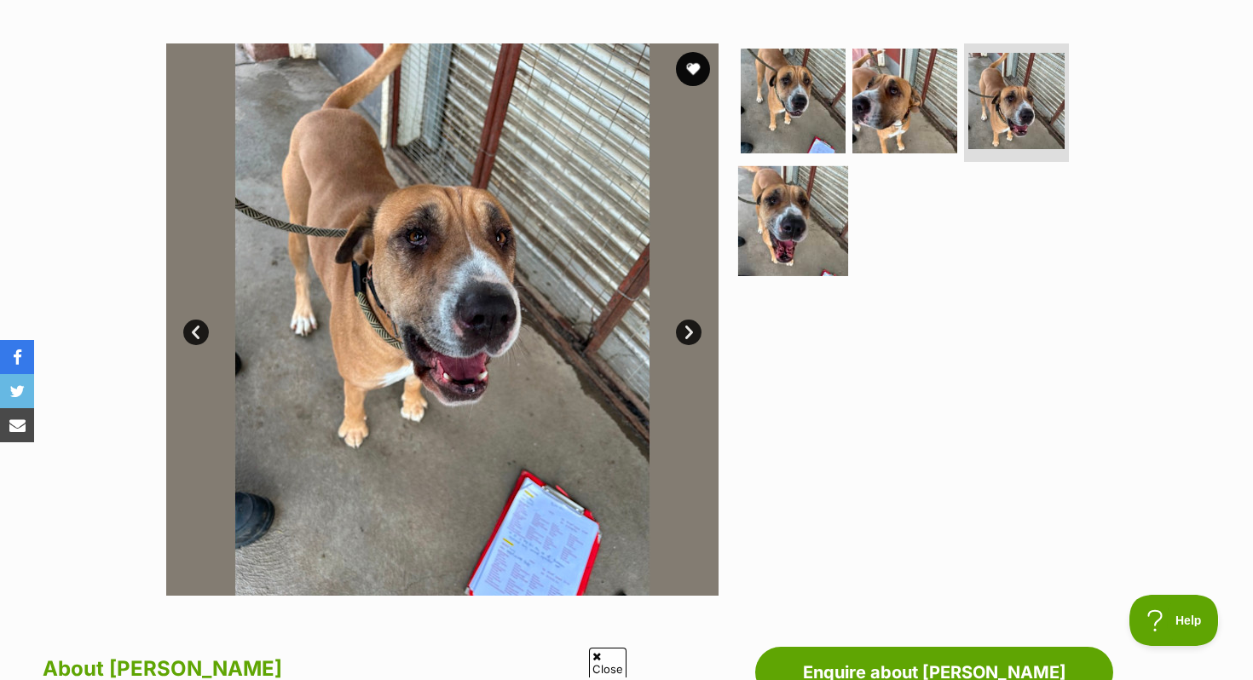
click at [827, 216] on img at bounding box center [793, 221] width 110 height 110
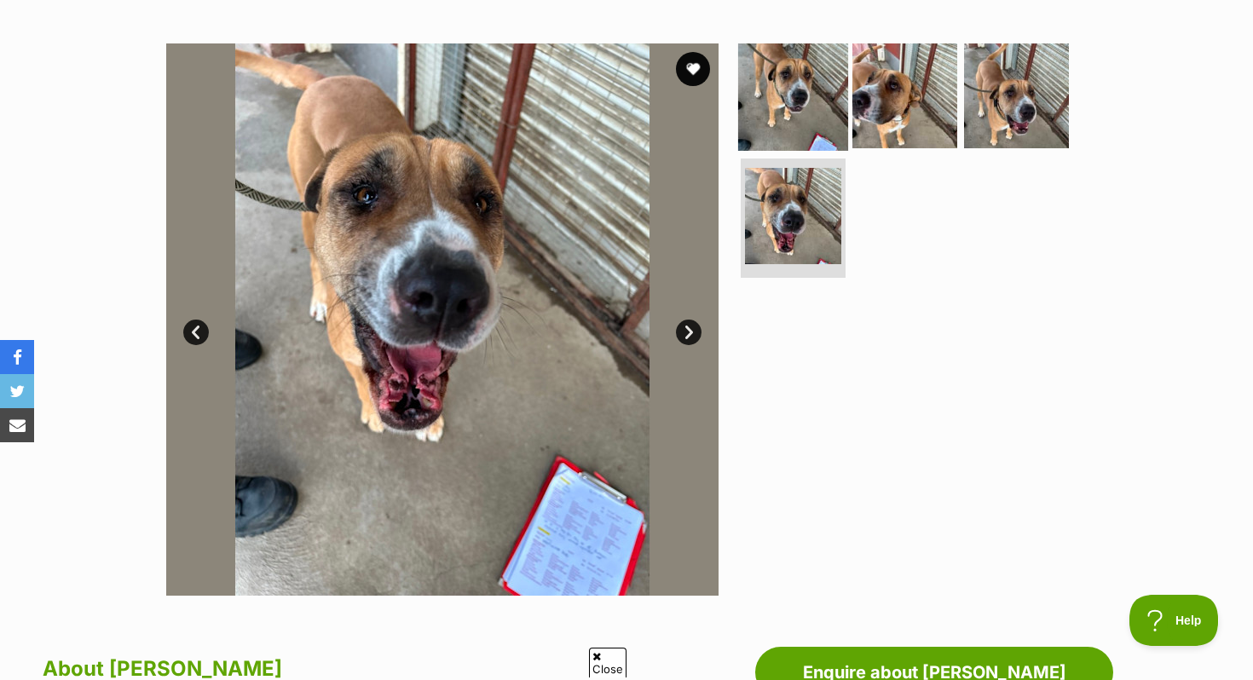
click at [812, 142] on img at bounding box center [793, 95] width 110 height 110
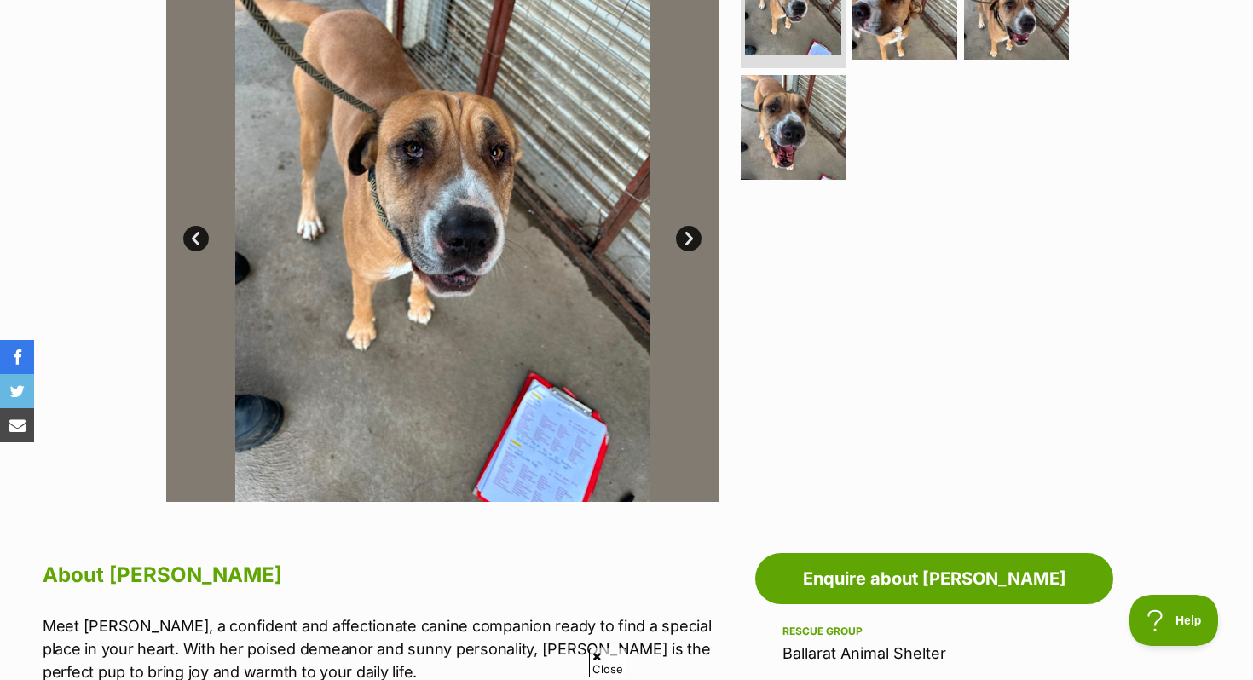
scroll to position [327, 0]
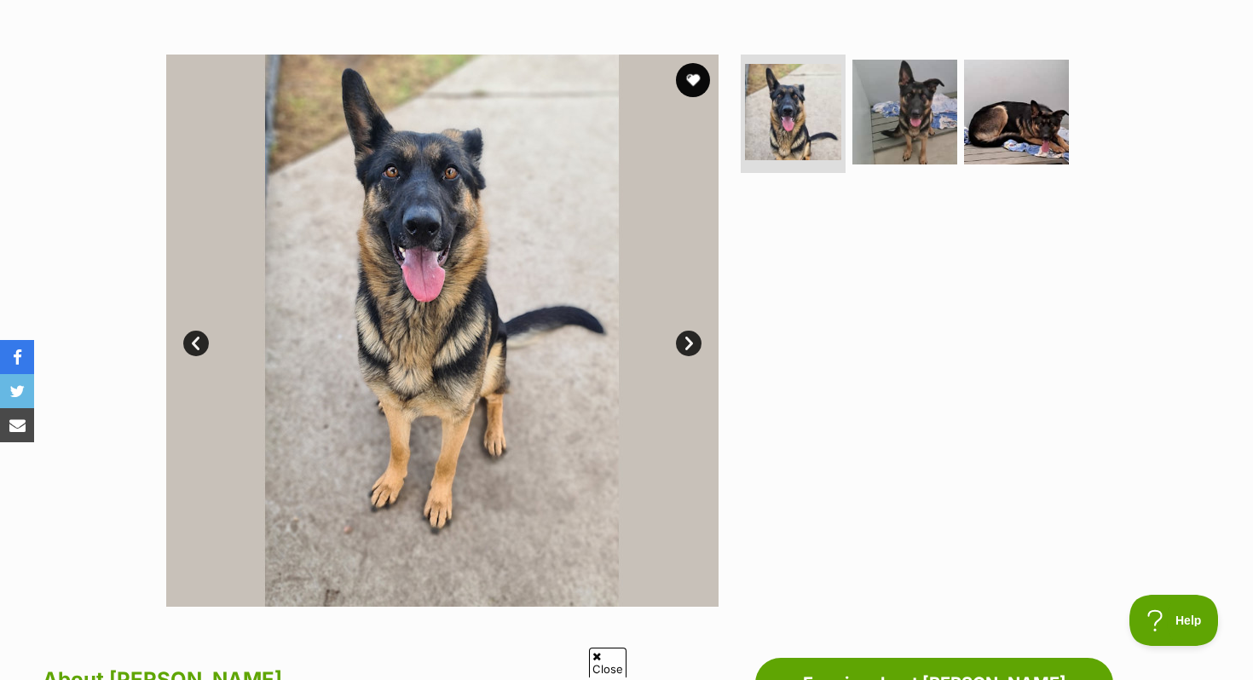
scroll to position [41, 0]
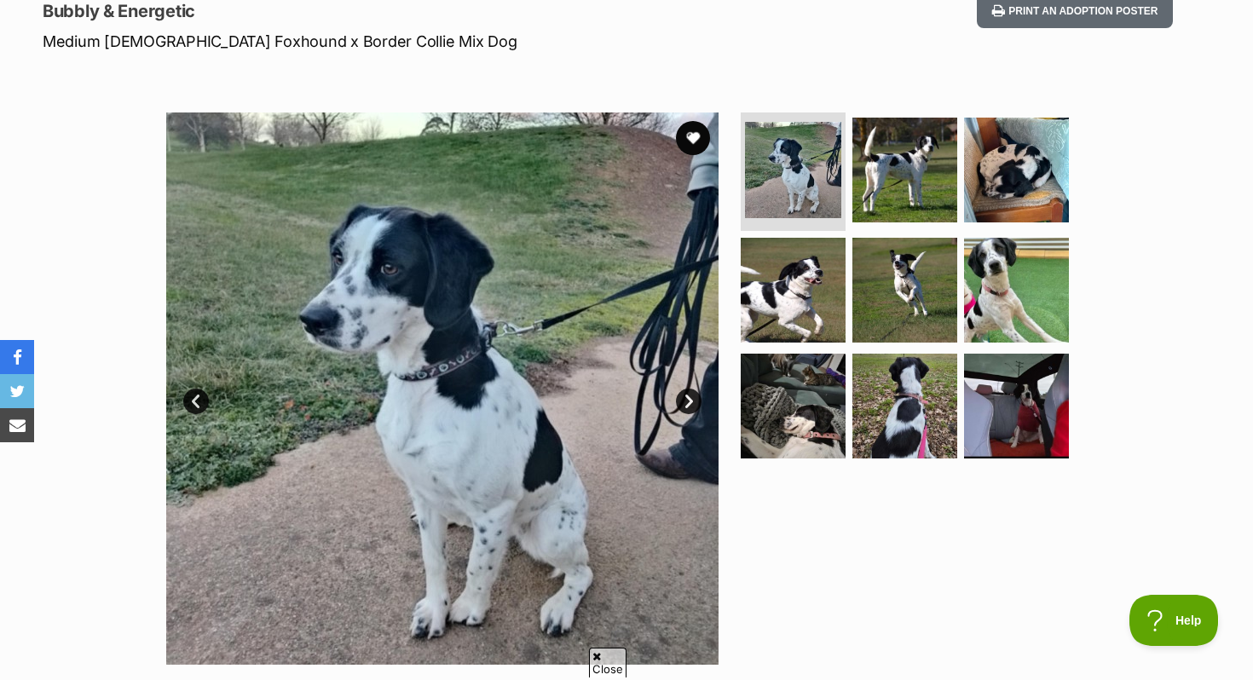
scroll to position [236, 0]
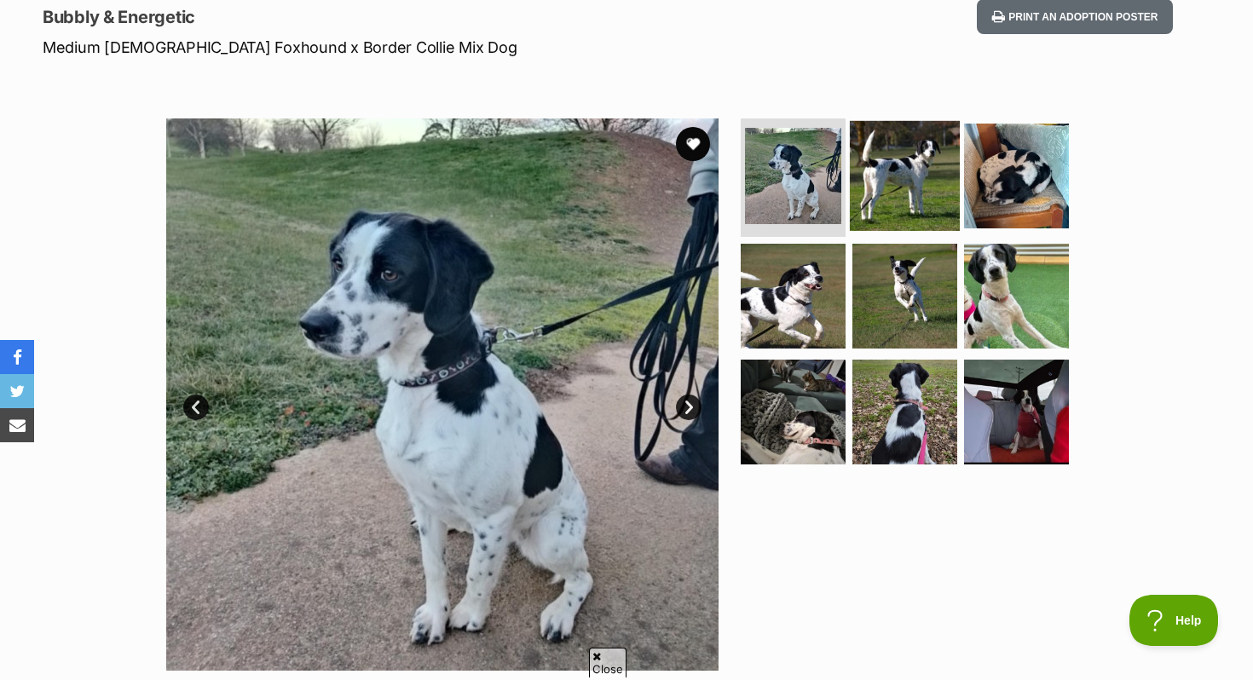
click at [950, 151] on img at bounding box center [905, 175] width 110 height 110
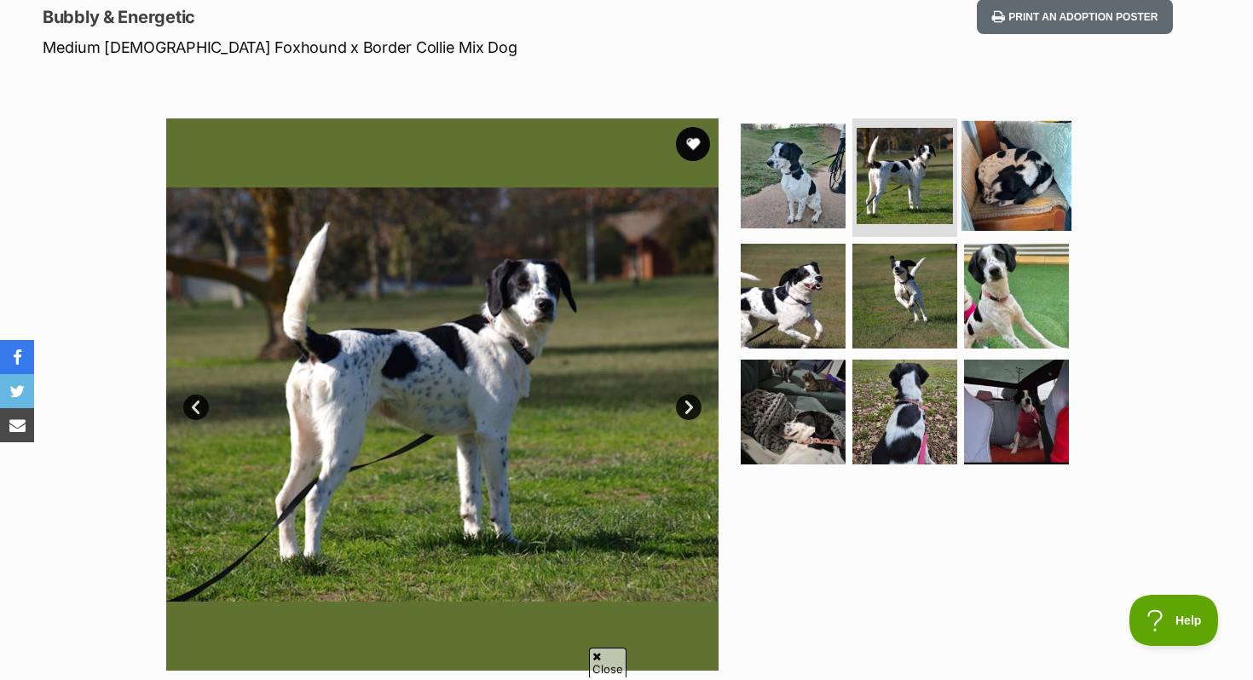
click at [989, 157] on img at bounding box center [1016, 175] width 110 height 110
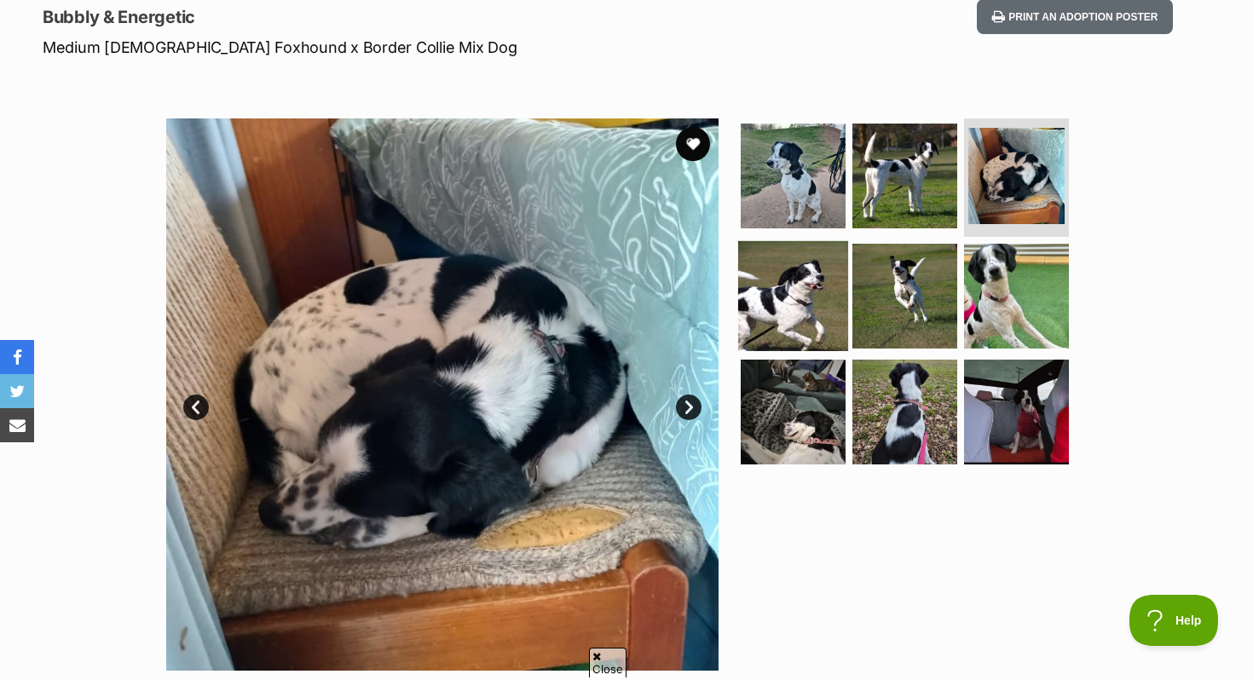
click at [782, 278] on img at bounding box center [793, 296] width 110 height 110
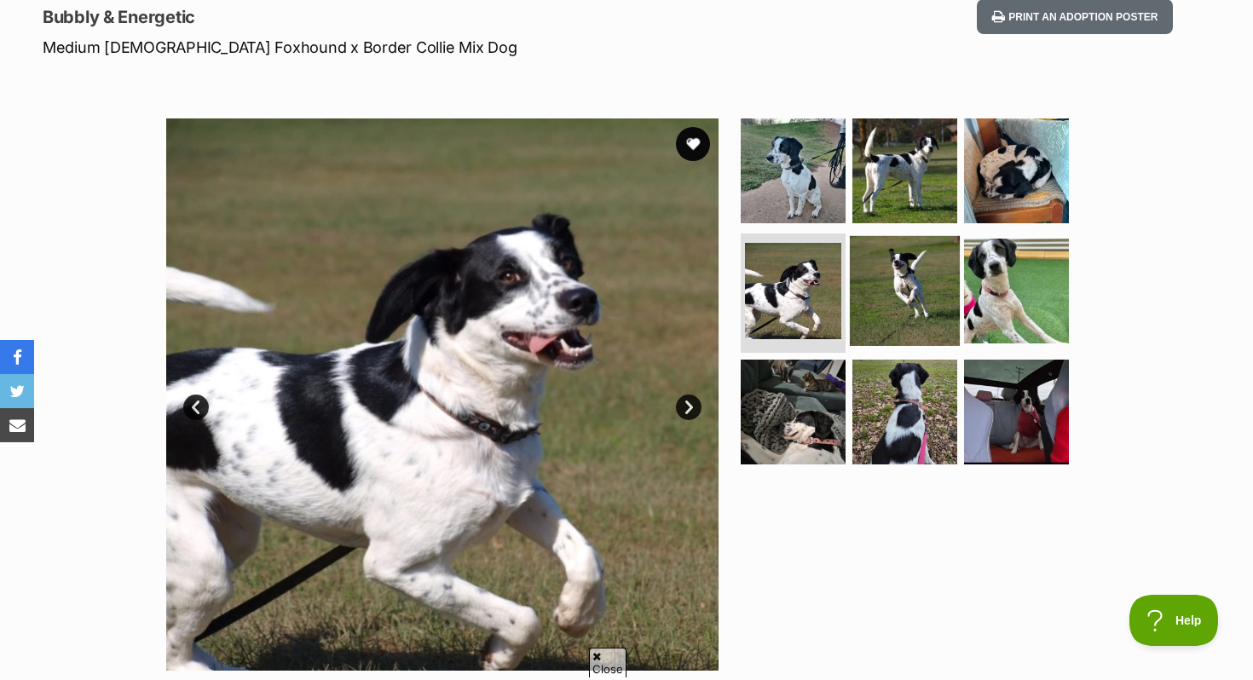
click at [881, 306] on img at bounding box center [905, 291] width 110 height 110
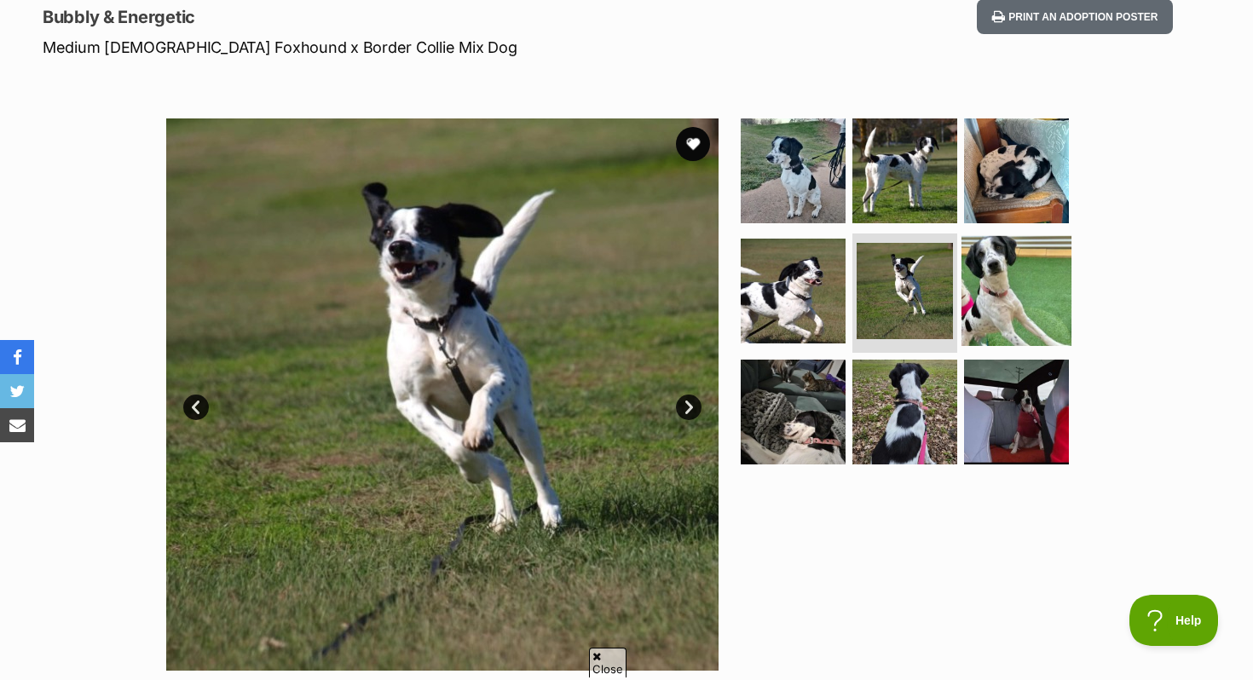
click at [1026, 303] on img at bounding box center [1016, 291] width 110 height 110
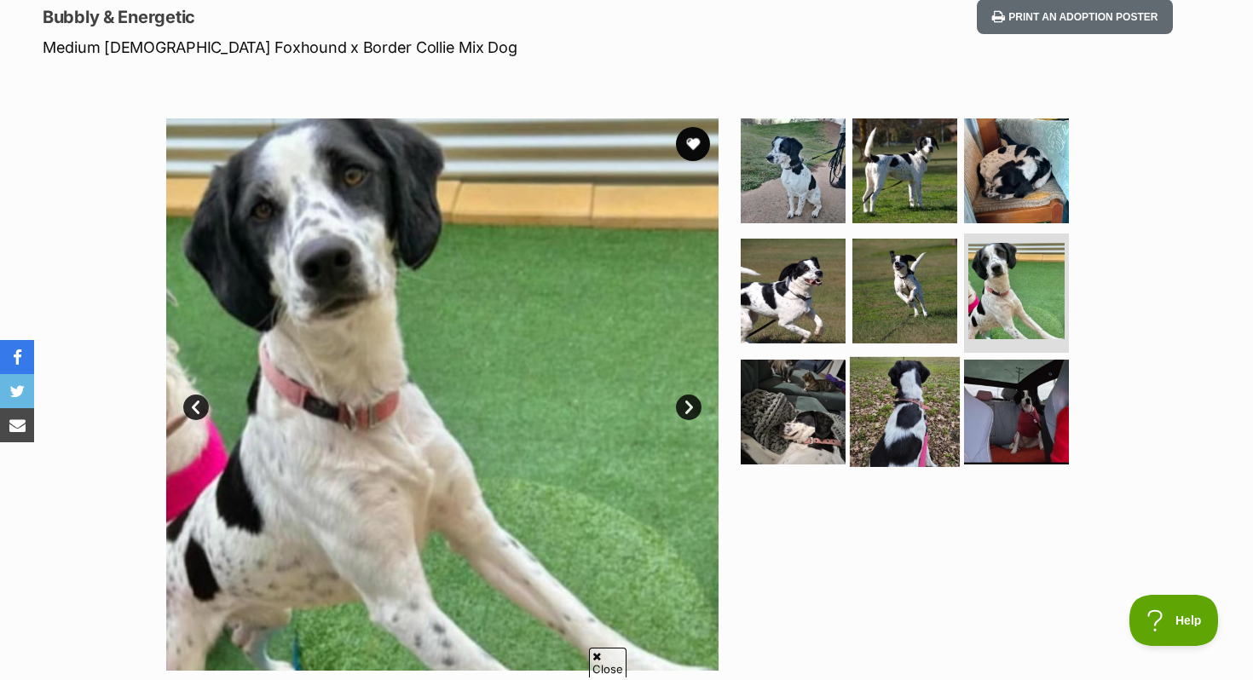
click at [862, 414] on img at bounding box center [905, 412] width 110 height 110
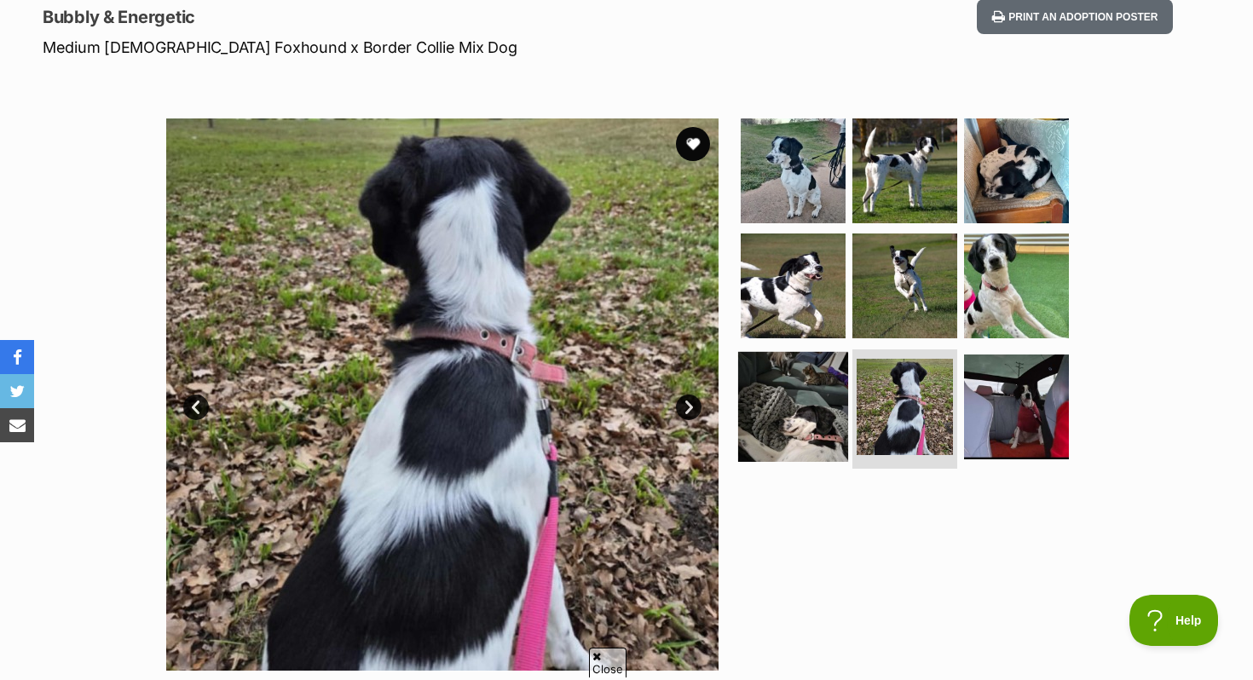
click at [808, 414] on img at bounding box center [793, 407] width 110 height 110
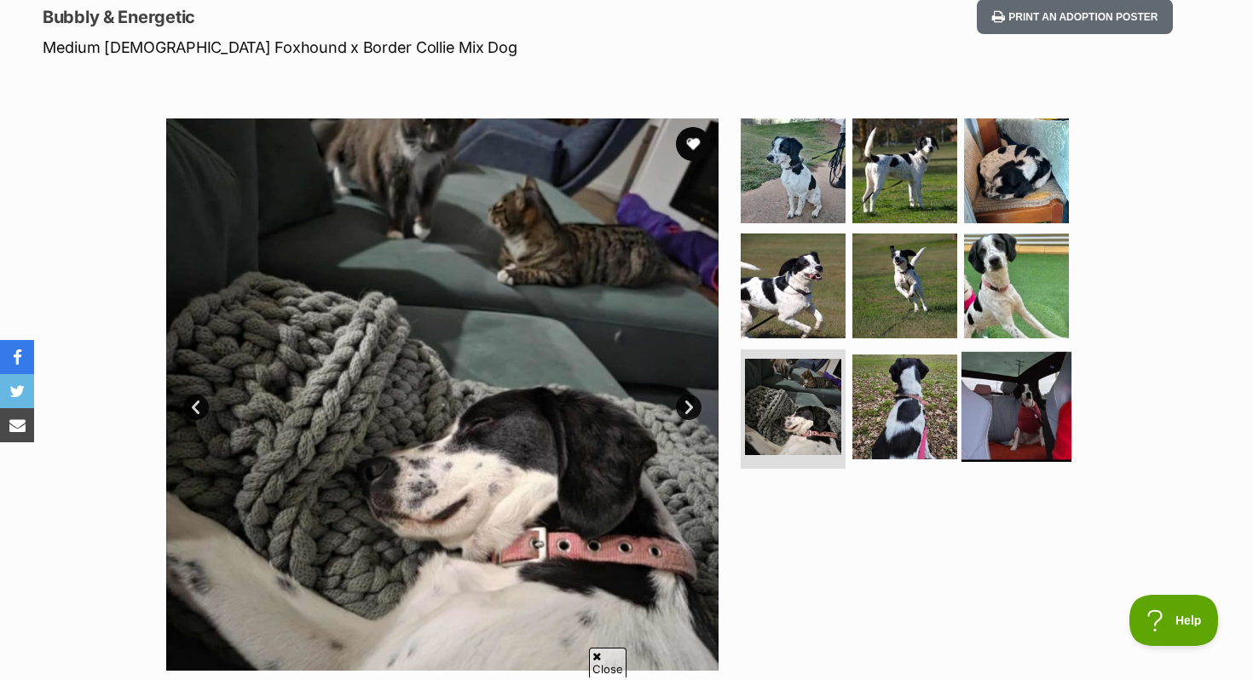
click at [1010, 387] on img at bounding box center [1016, 407] width 110 height 110
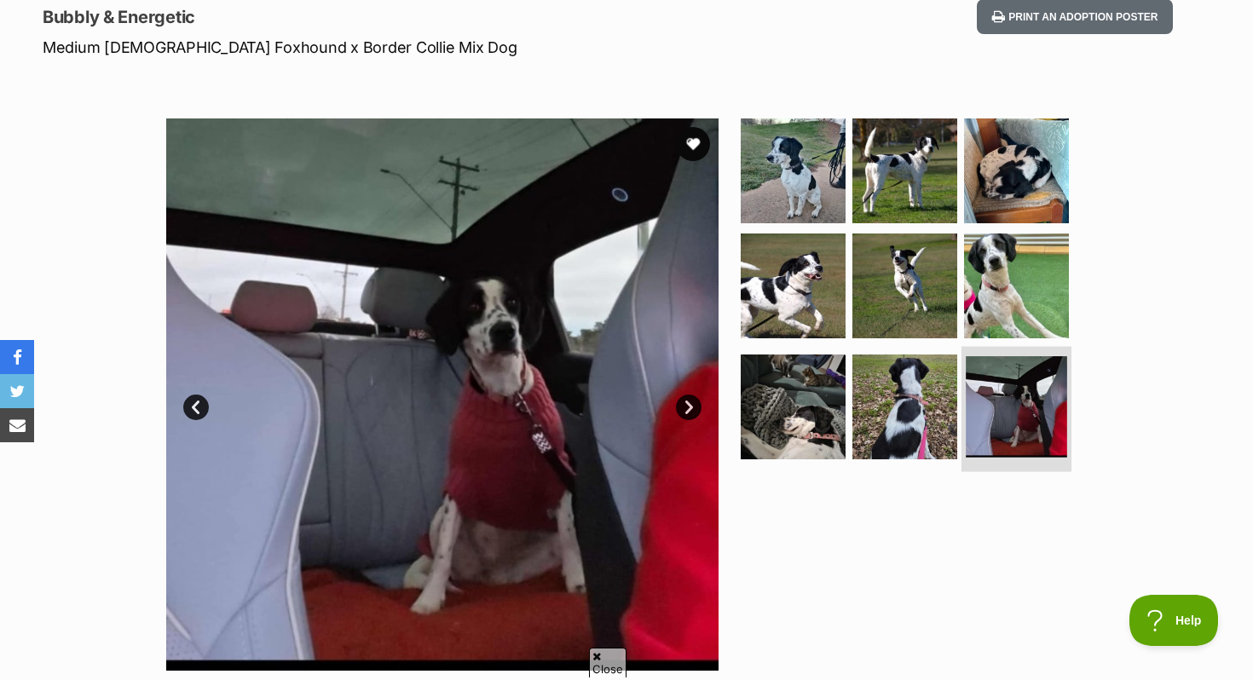
click at [985, 417] on img at bounding box center [1016, 406] width 101 height 101
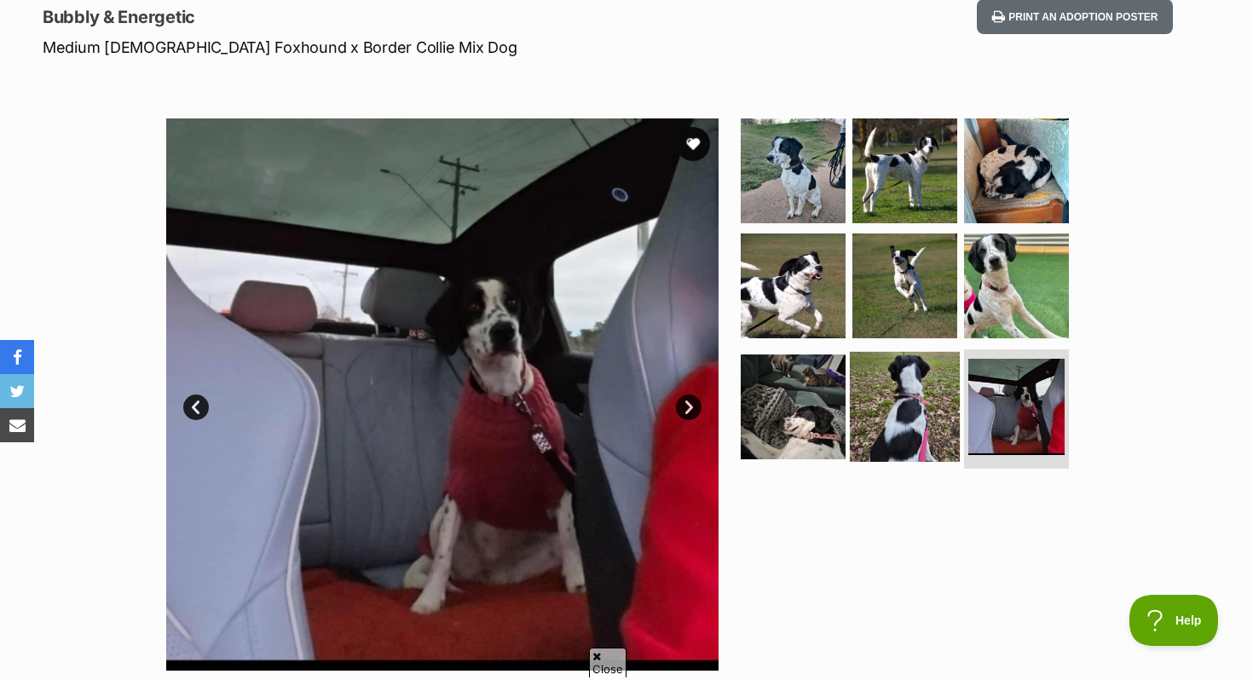
click at [938, 425] on img at bounding box center [905, 407] width 110 height 110
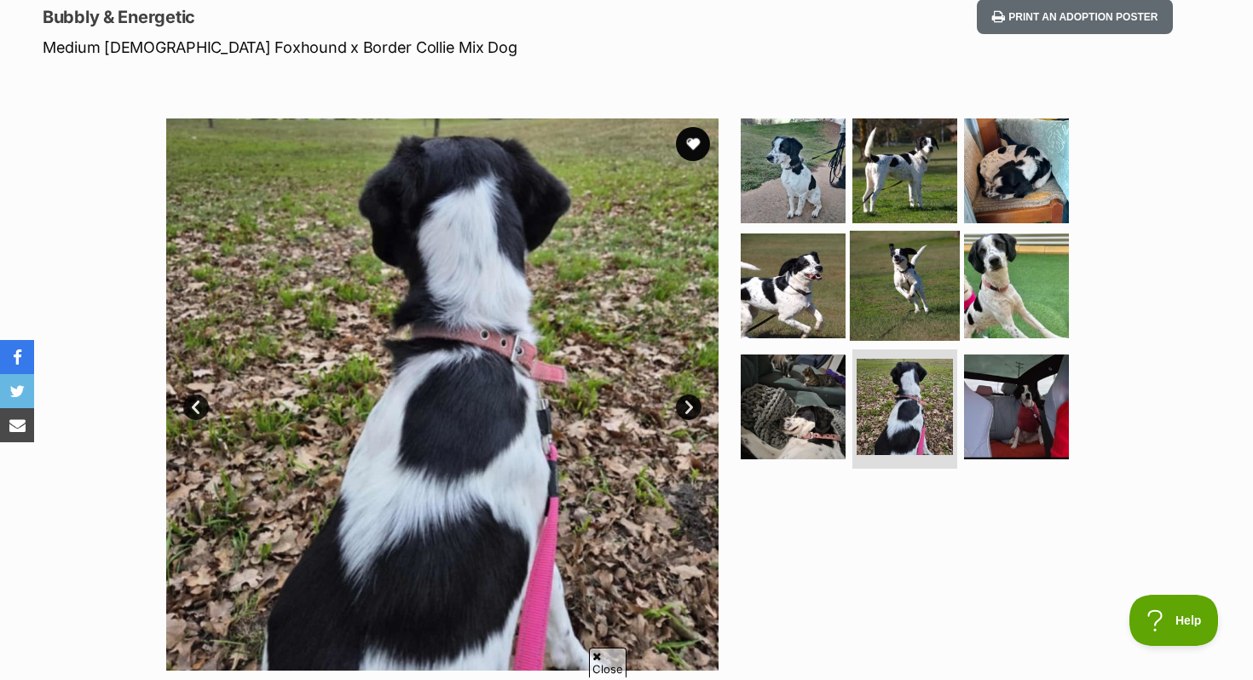
click at [913, 310] on img at bounding box center [905, 286] width 110 height 110
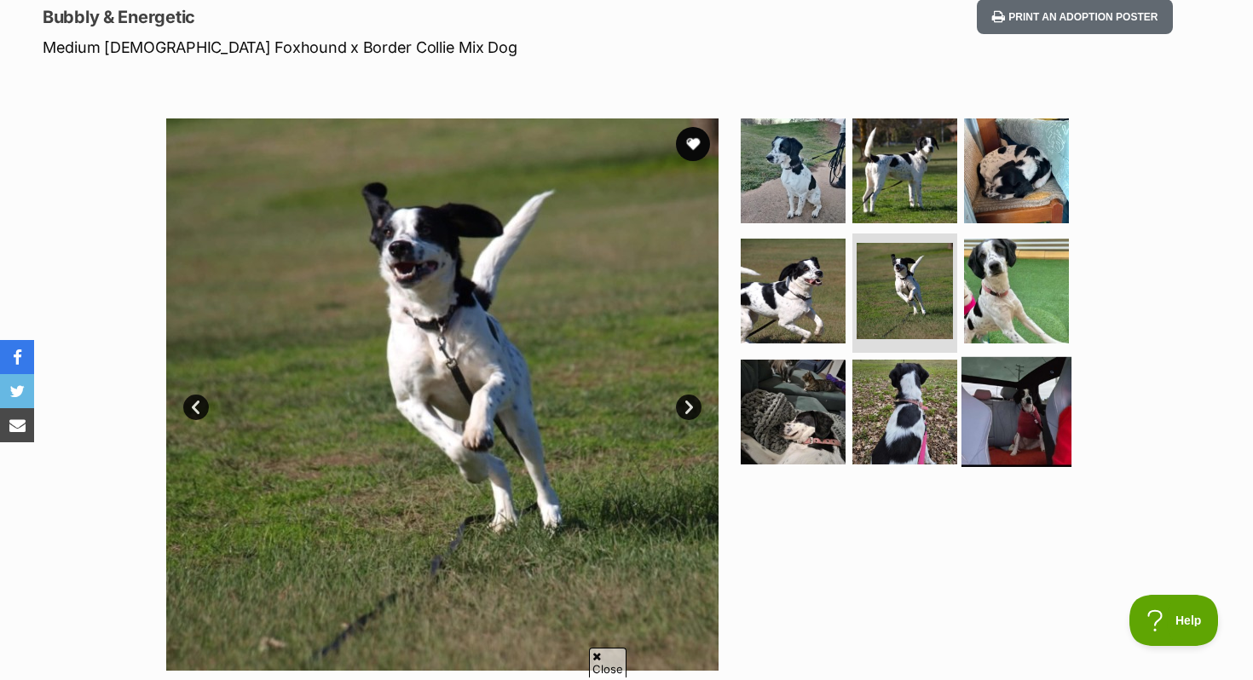
click at [976, 374] on img at bounding box center [1016, 412] width 110 height 110
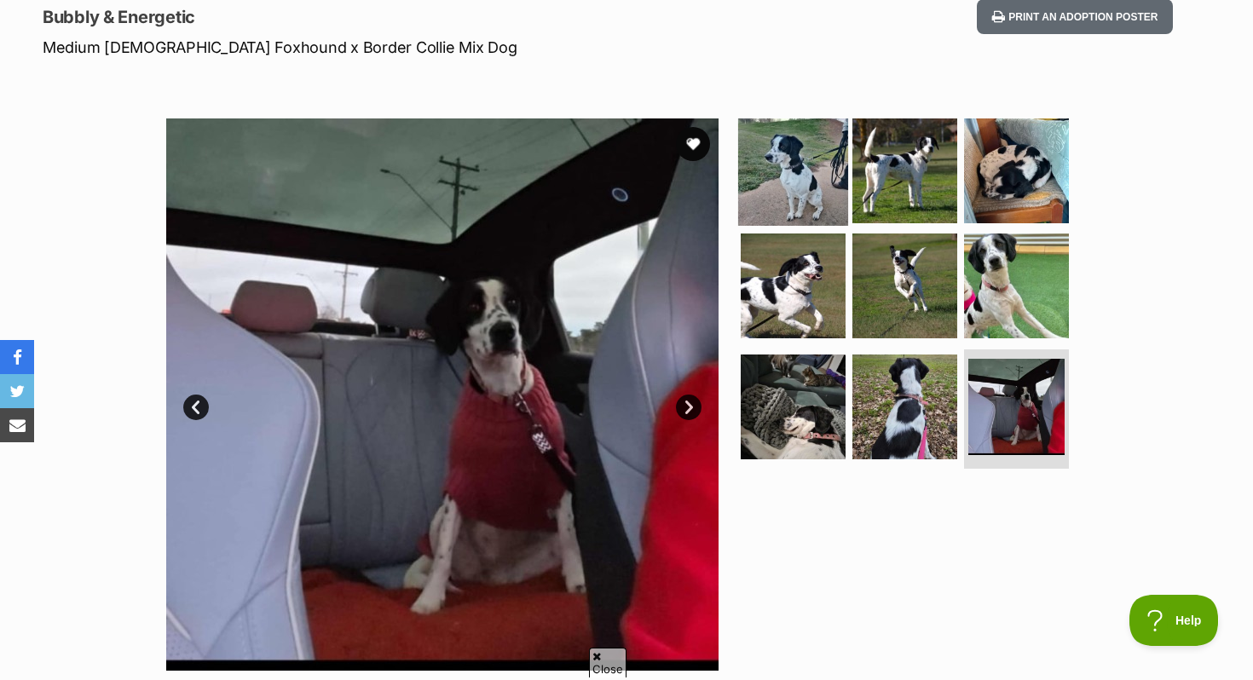
click at [769, 169] on img at bounding box center [793, 170] width 110 height 110
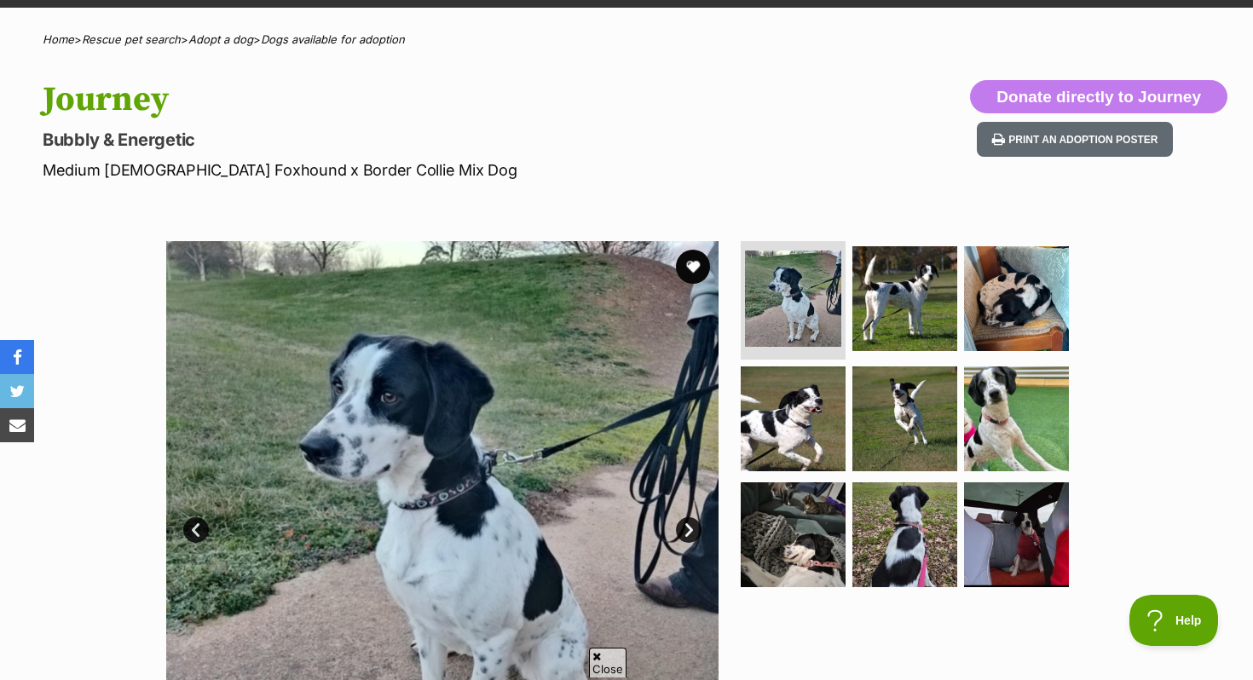
scroll to position [19, 0]
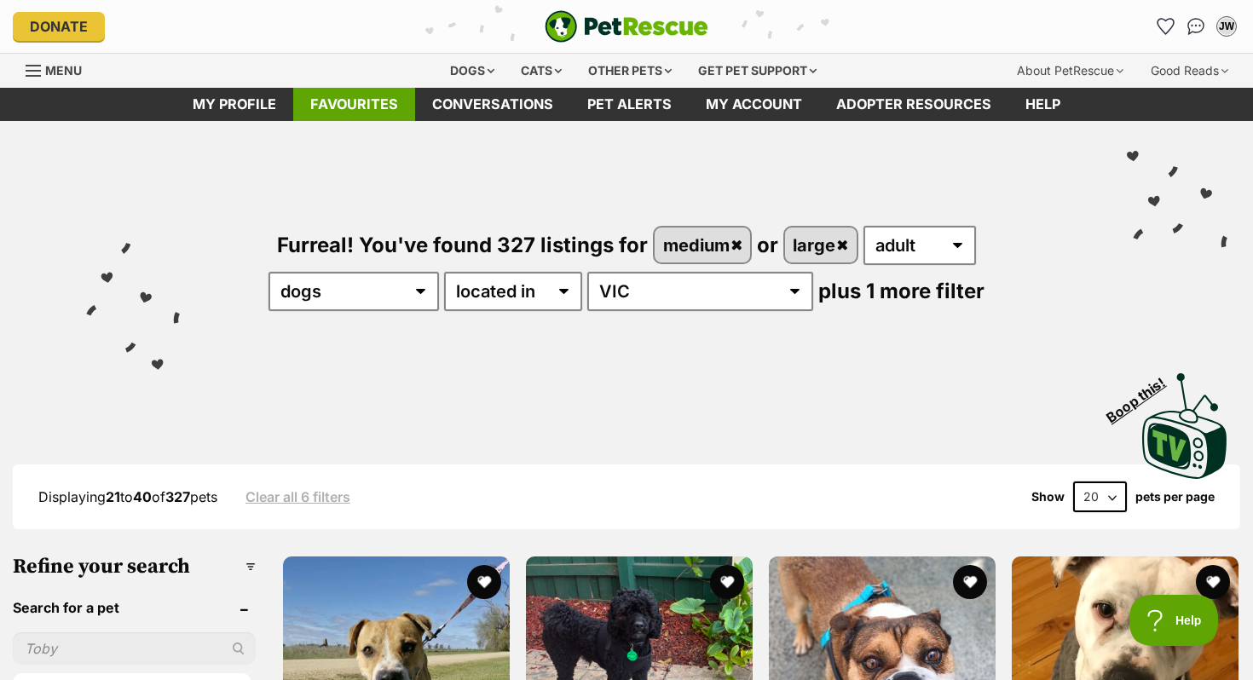
click at [365, 95] on link "Favourites" at bounding box center [354, 104] width 122 height 33
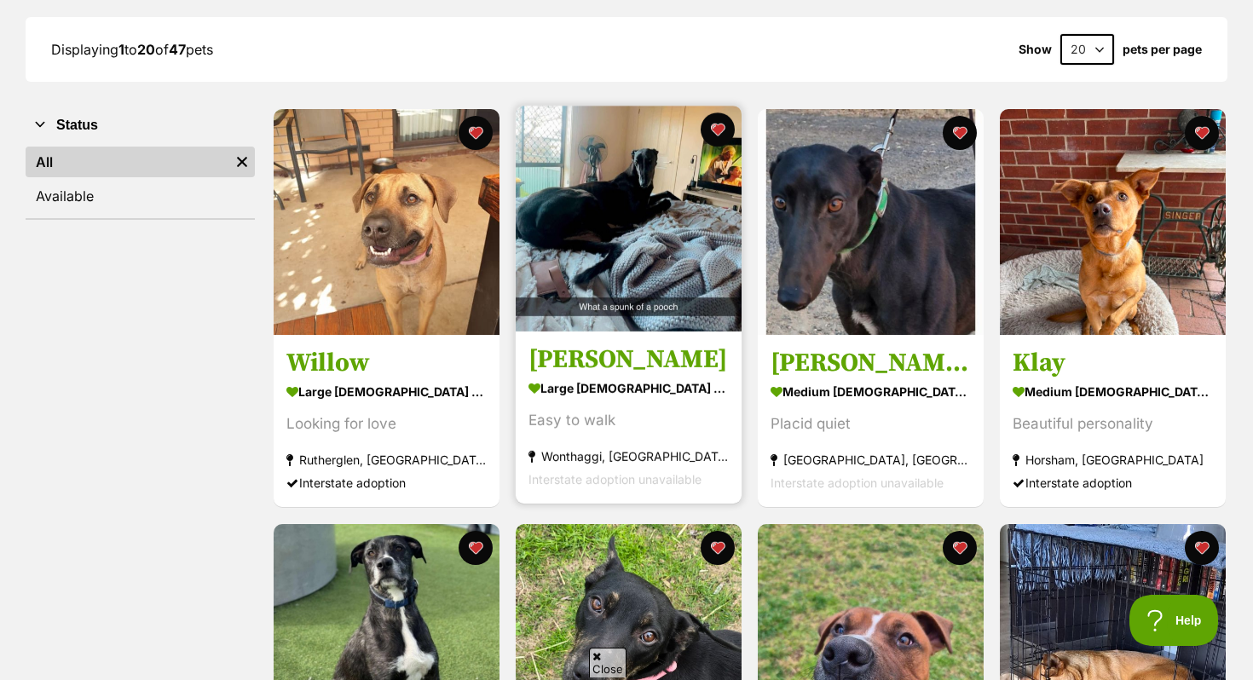
scroll to position [28, 0]
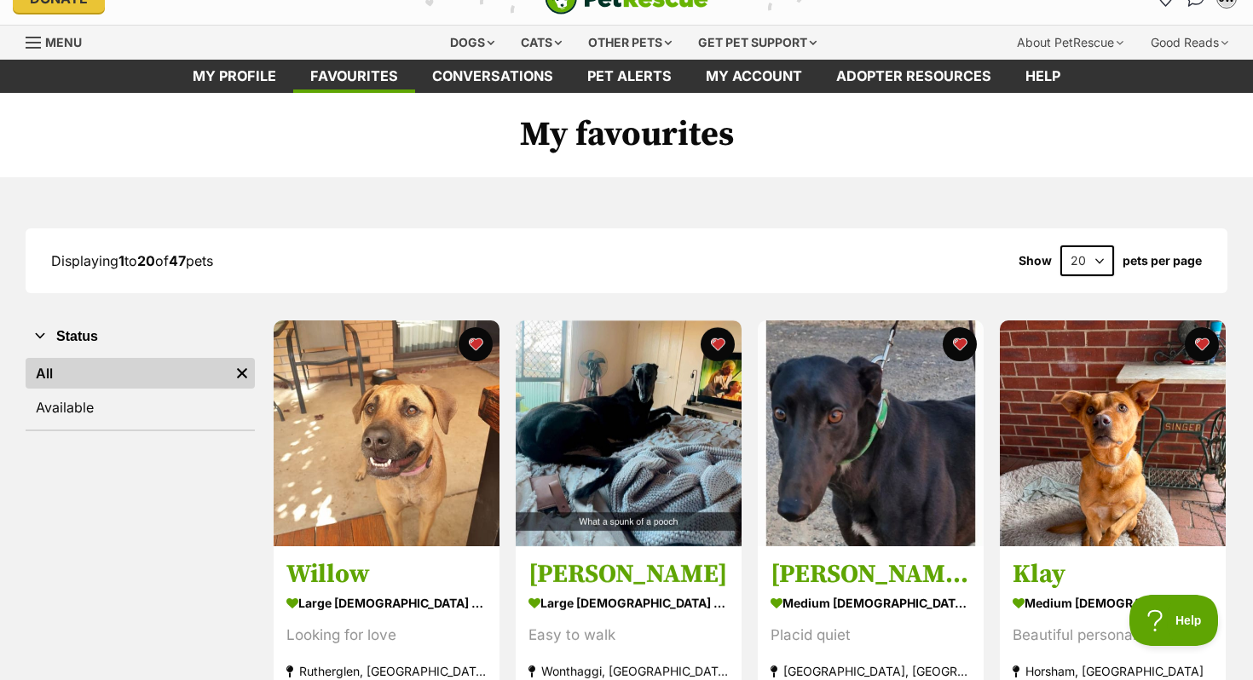
click at [1097, 253] on select "20 40 60" at bounding box center [1087, 260] width 54 height 31
select select "60"
click at [1060, 245] on select "20 40 60" at bounding box center [1087, 260] width 54 height 31
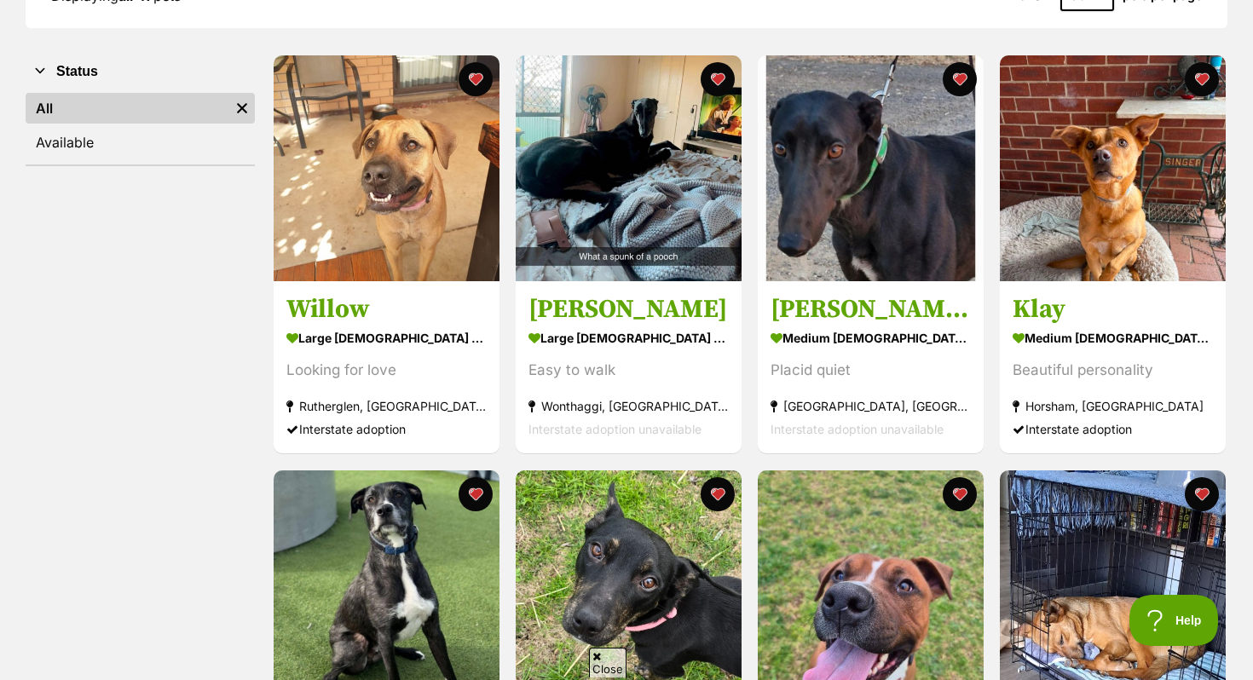
scroll to position [292, 0]
